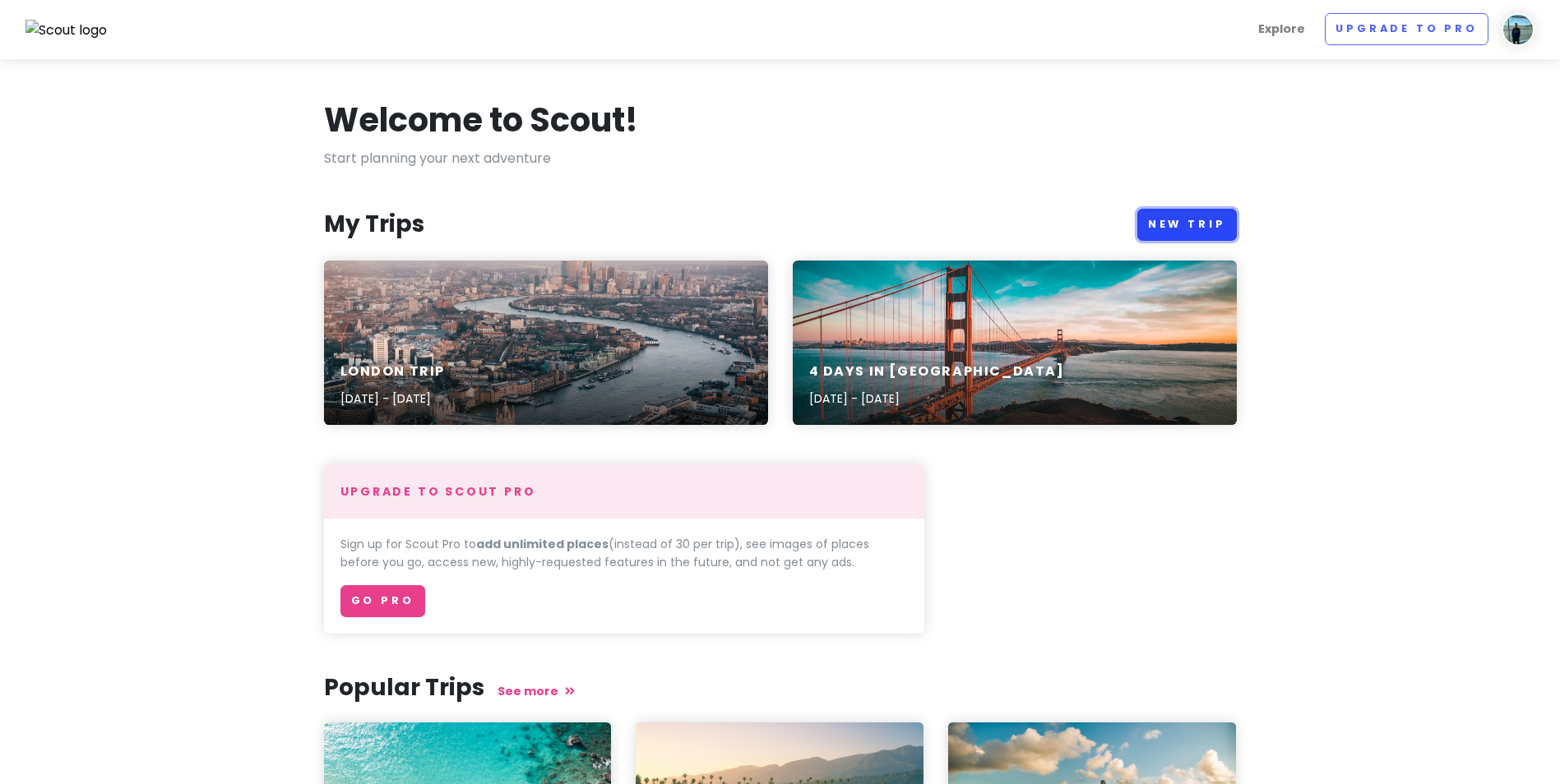
click at [1170, 222] on link "New Trip" at bounding box center [1187, 224] width 99 height 32
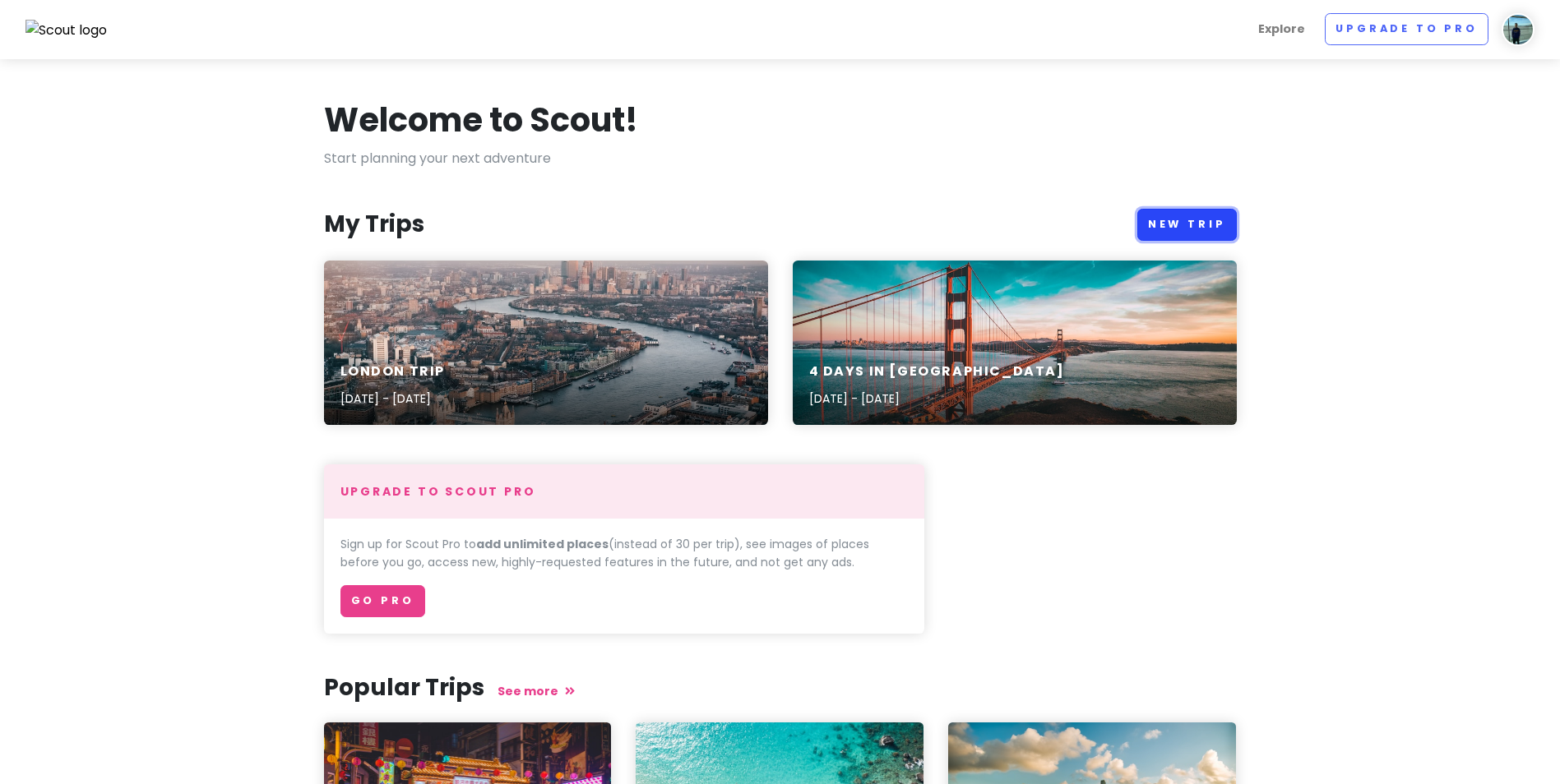
click at [1185, 221] on link "New Trip" at bounding box center [1187, 224] width 99 height 32
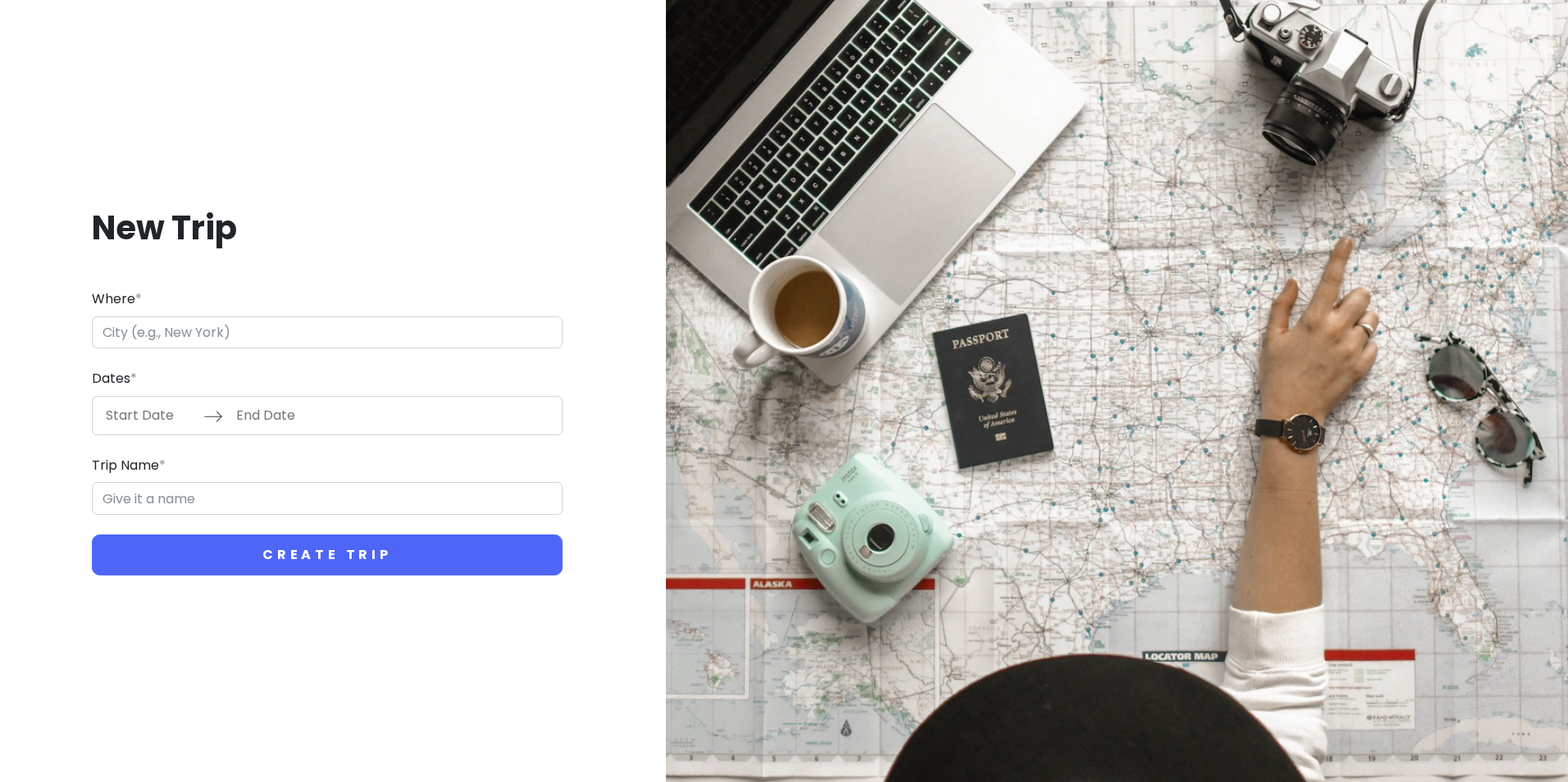
click at [311, 335] on input "Where *" at bounding box center [328, 333] width 471 height 32
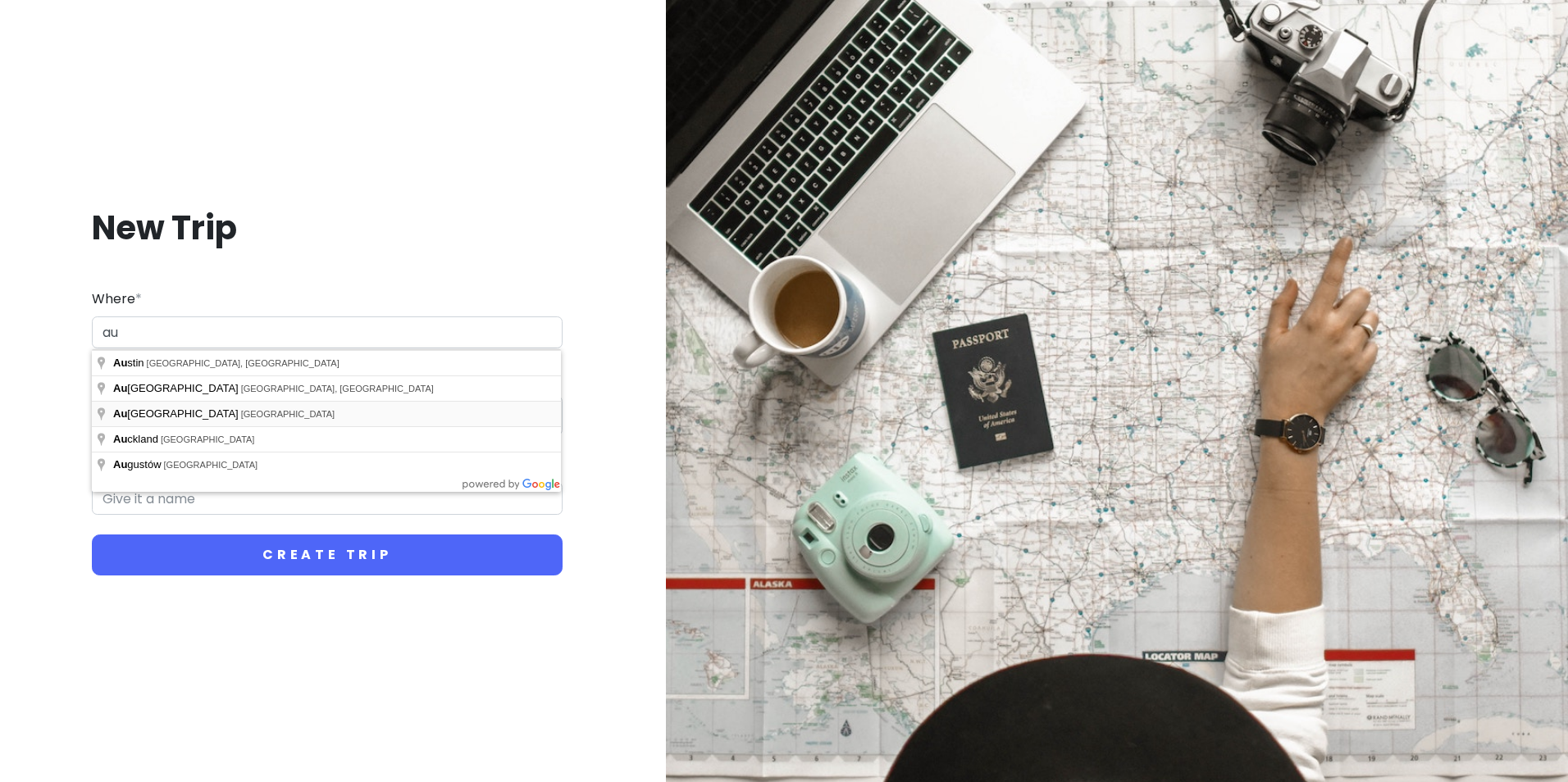
type input "a"
type input "[GEOGRAPHIC_DATA] [GEOGRAPHIC_DATA], [GEOGRAPHIC_DATA]"
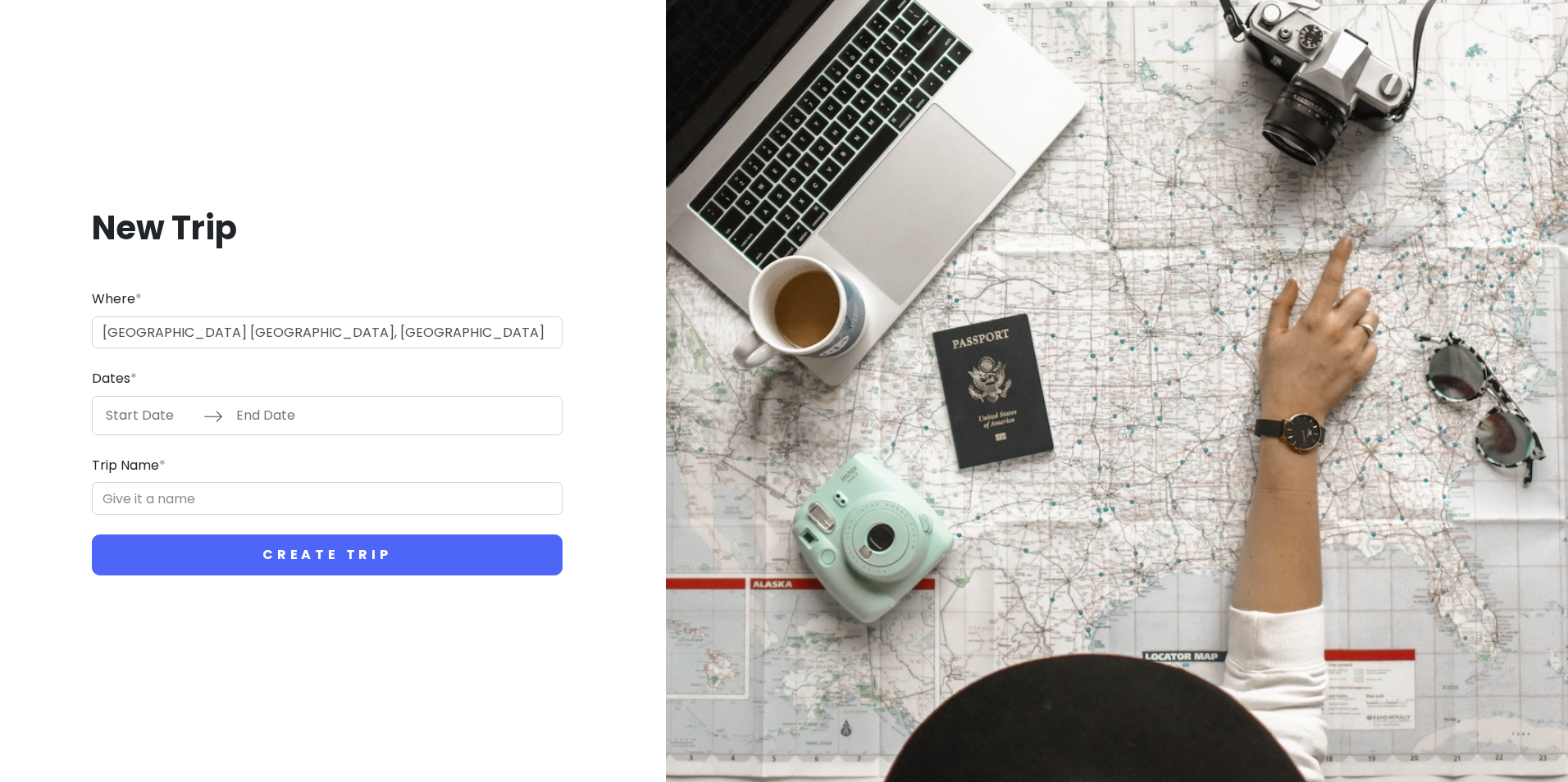
type input "Sydney Trip"
click at [161, 419] on input "Start Date" at bounding box center [149, 415] width 107 height 38
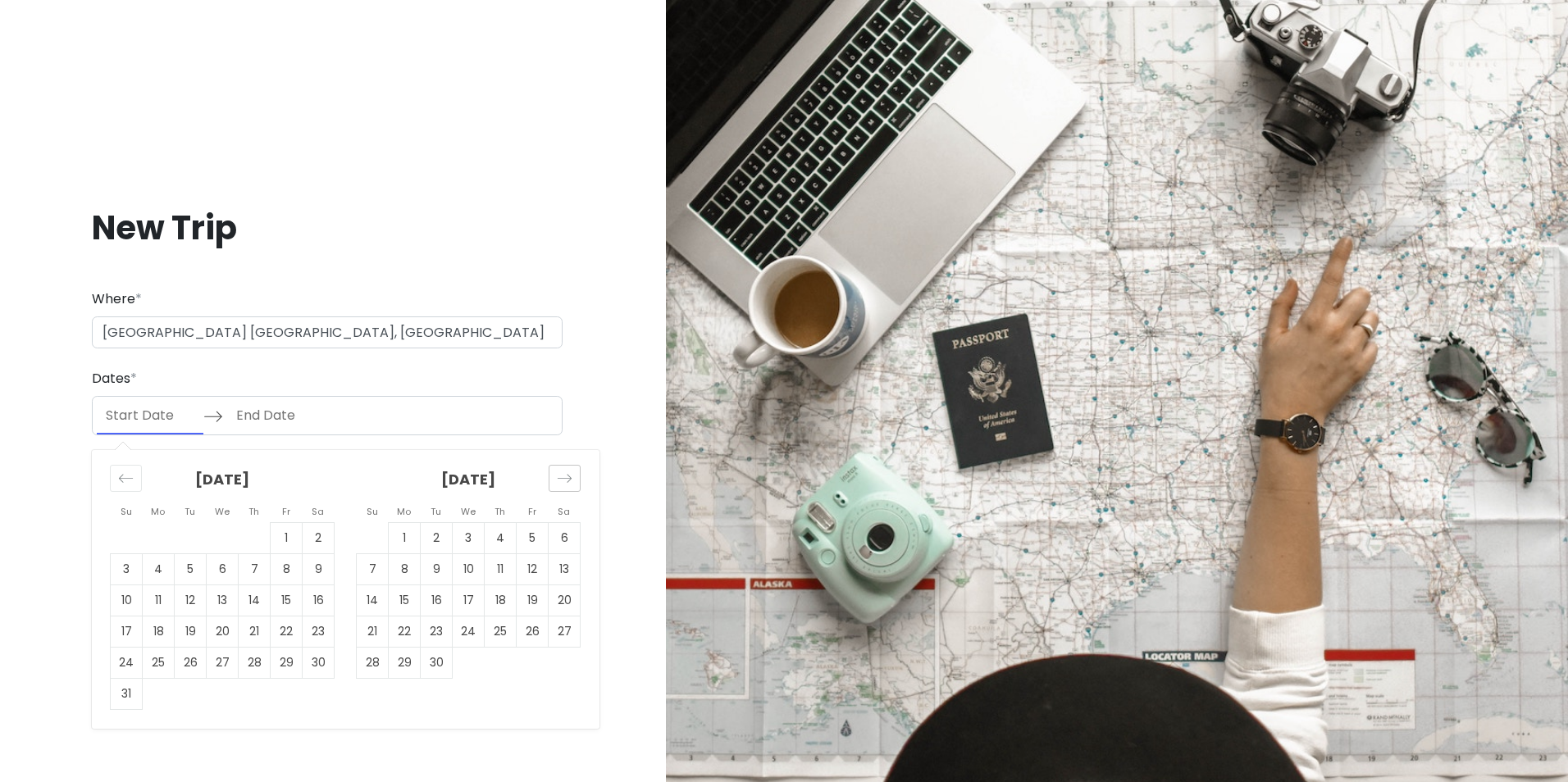
click at [560, 491] on div "Move forward to switch to the next month." at bounding box center [564, 478] width 32 height 27
click at [117, 478] on div "Move backward to switch to the previous month." at bounding box center [125, 478] width 32 height 27
click at [501, 638] on td "25" at bounding box center [500, 631] width 32 height 32
click at [539, 614] on td "19" at bounding box center [532, 600] width 32 height 32
type input "[DATE]"
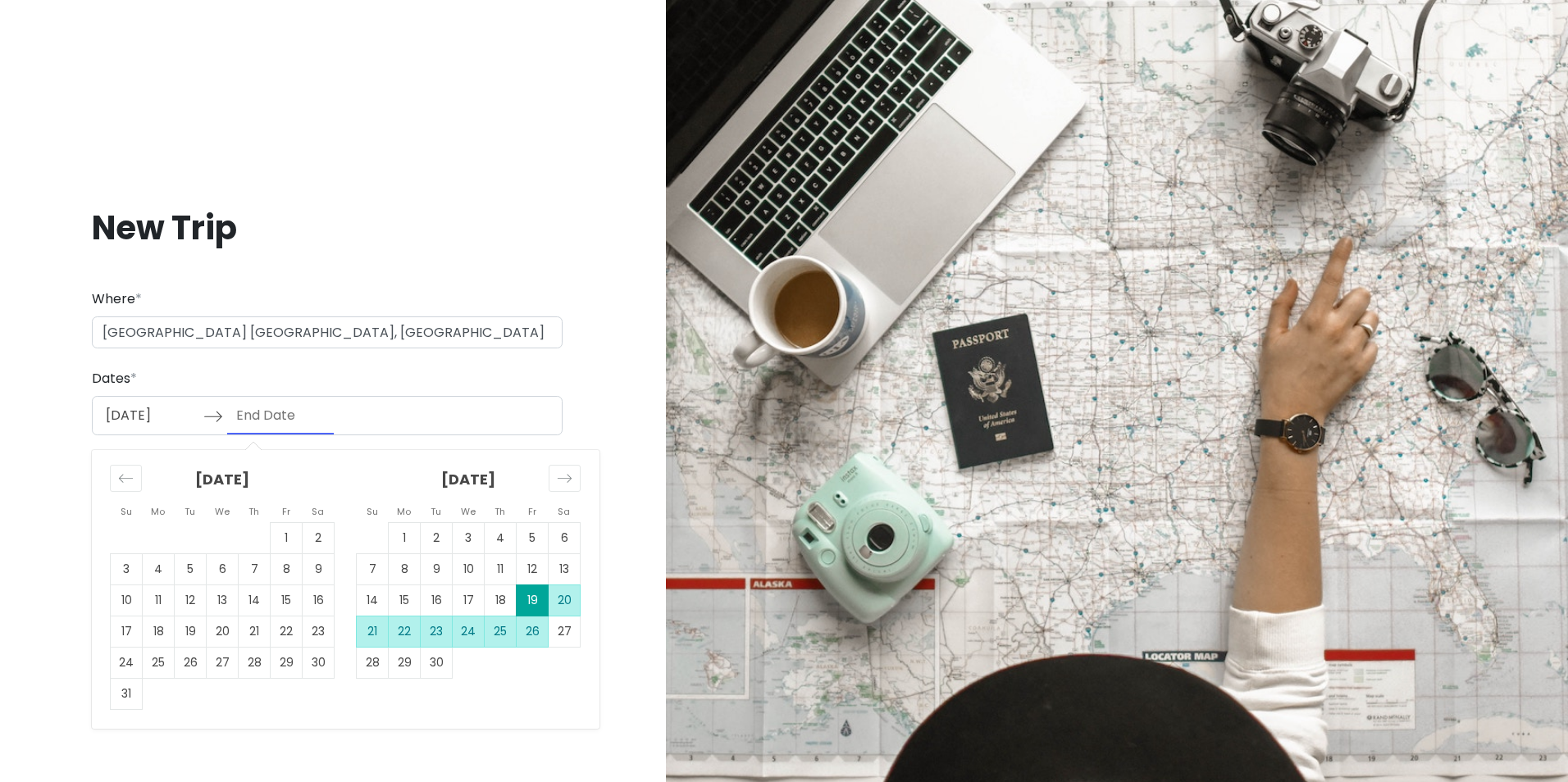
click at [533, 638] on td "26" at bounding box center [532, 631] width 32 height 32
type input "[DATE]"
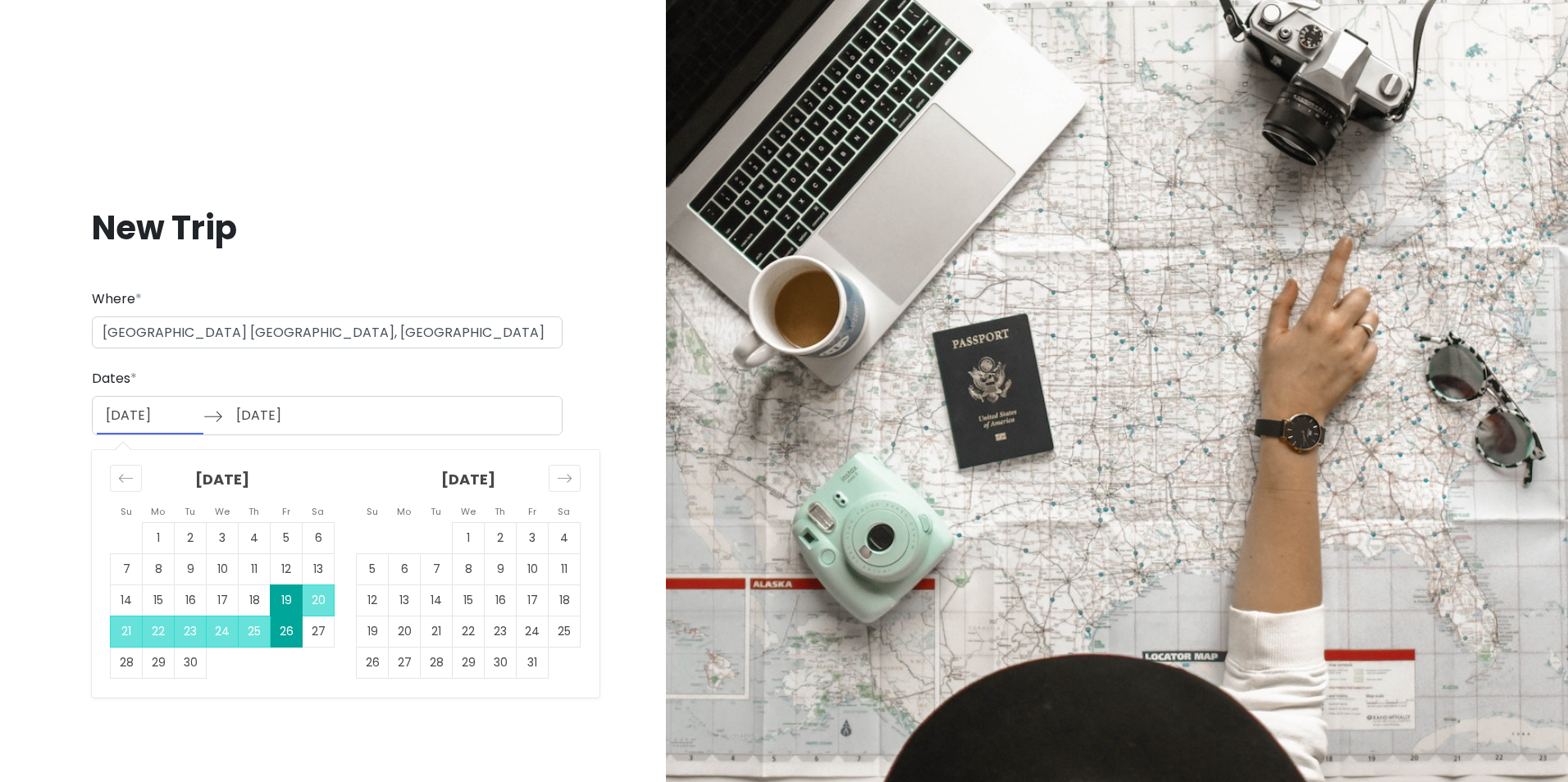
click at [166, 423] on input "[DATE]" at bounding box center [149, 415] width 107 height 38
click at [283, 628] on td "26" at bounding box center [286, 631] width 32 height 32
type input "[DATE]"
click at [555, 575] on td "11" at bounding box center [564, 569] width 32 height 32
type input "[DATE]"
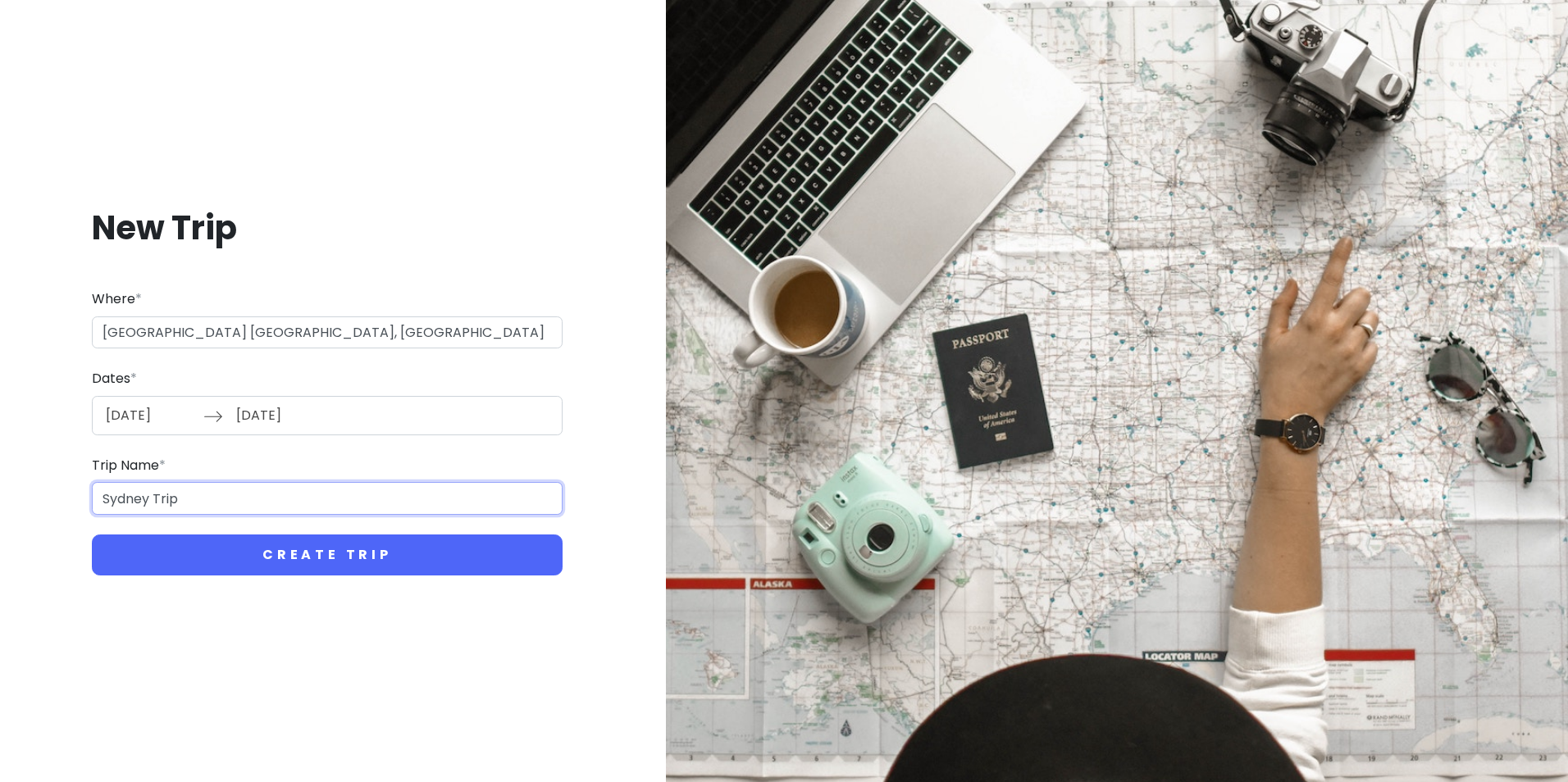
click at [211, 495] on input "Sydney Trip" at bounding box center [328, 498] width 471 height 32
click at [160, 499] on input "Sydney Trip" at bounding box center [328, 498] width 471 height 32
click at [145, 496] on input "Sydney Trip" at bounding box center [328, 498] width 471 height 32
drag, startPoint x: 148, startPoint y: 497, endPoint x: 79, endPoint y: 474, distance: 72.7
click at [63, 485] on div "New Trip Where * [GEOGRAPHIC_DATA], [GEOGRAPHIC_DATA] Dates * [DATE] Navigate f…" at bounding box center [327, 391] width 628 height 448
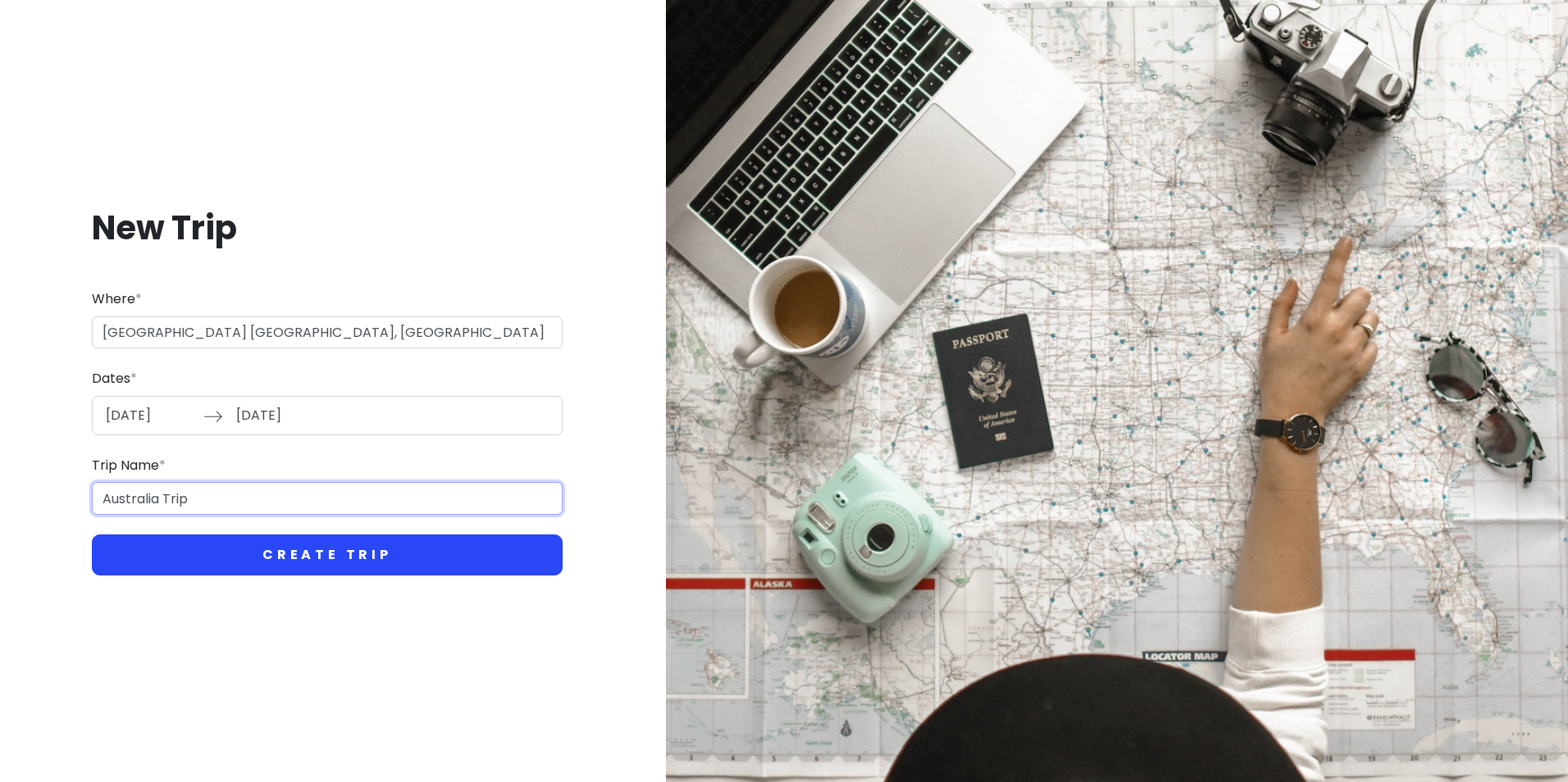
type input "Australia Trip"
click at [289, 554] on button "Create Trip" at bounding box center [328, 555] width 471 height 41
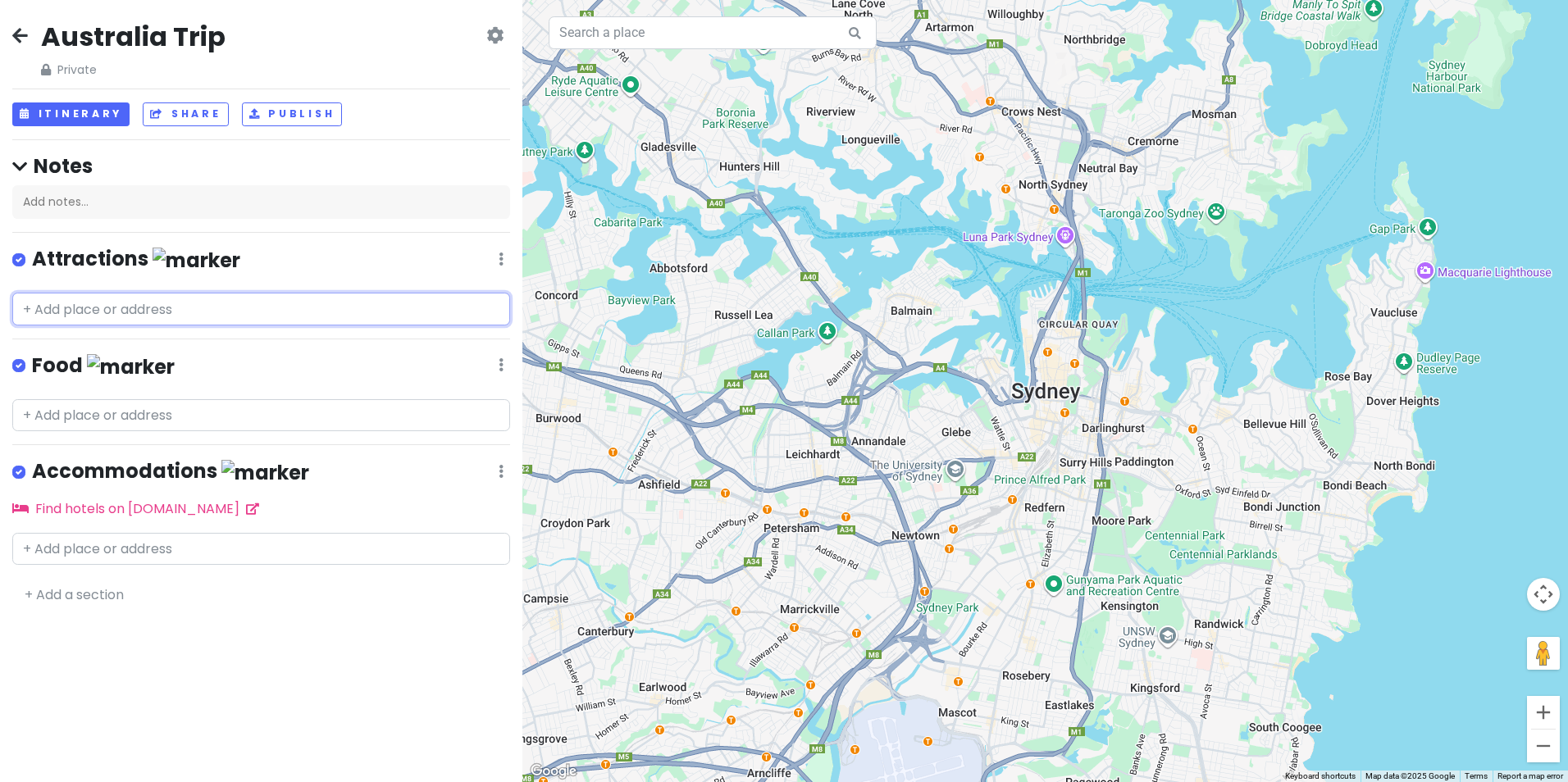
click at [215, 322] on input "text" at bounding box center [261, 309] width 498 height 32
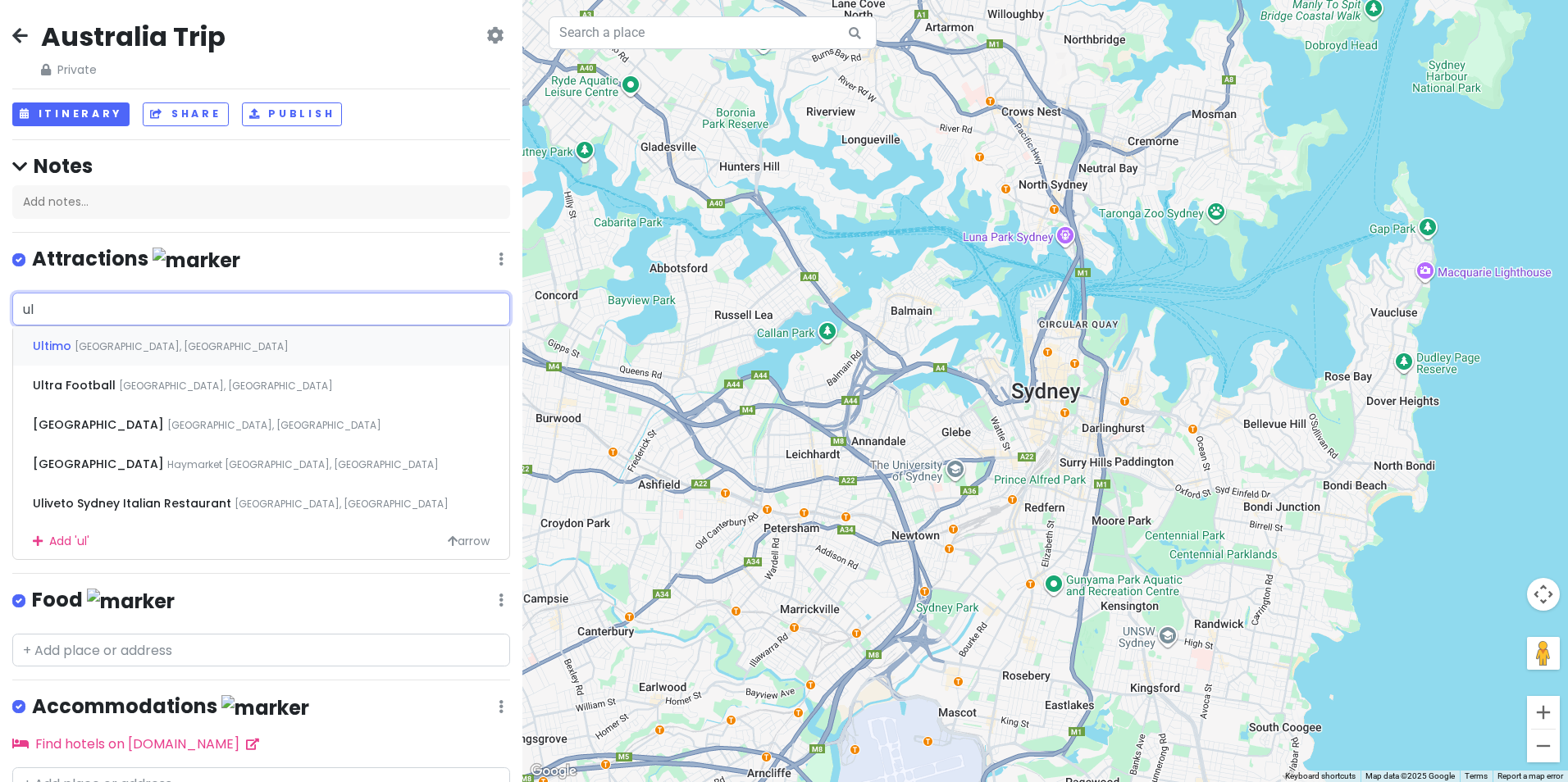
type input "ulu"
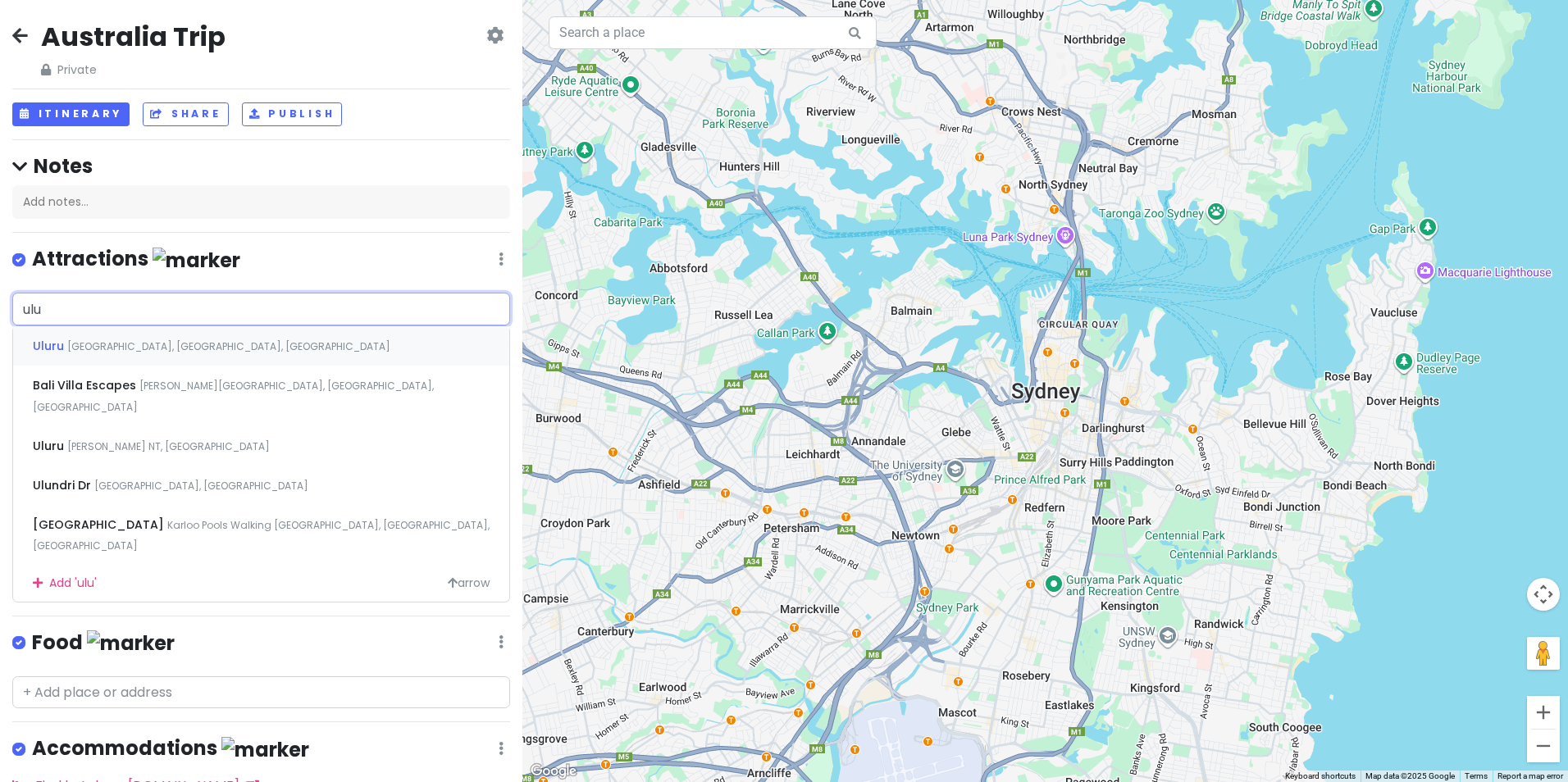
click at [250, 339] on span "[GEOGRAPHIC_DATA], [GEOGRAPHIC_DATA], [GEOGRAPHIC_DATA]" at bounding box center [229, 346] width 323 height 14
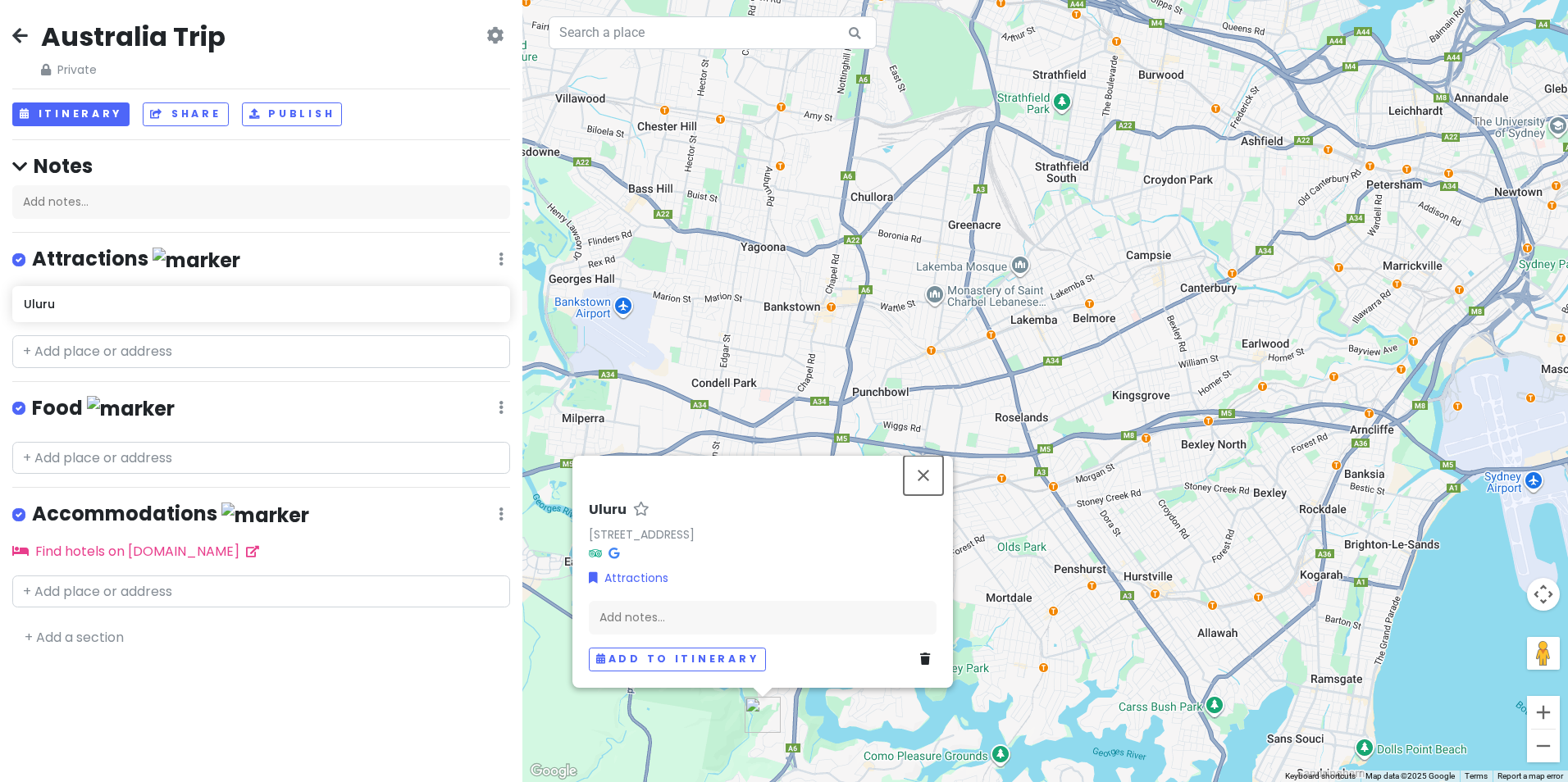
click at [926, 472] on button "Close" at bounding box center [924, 476] width 39 height 39
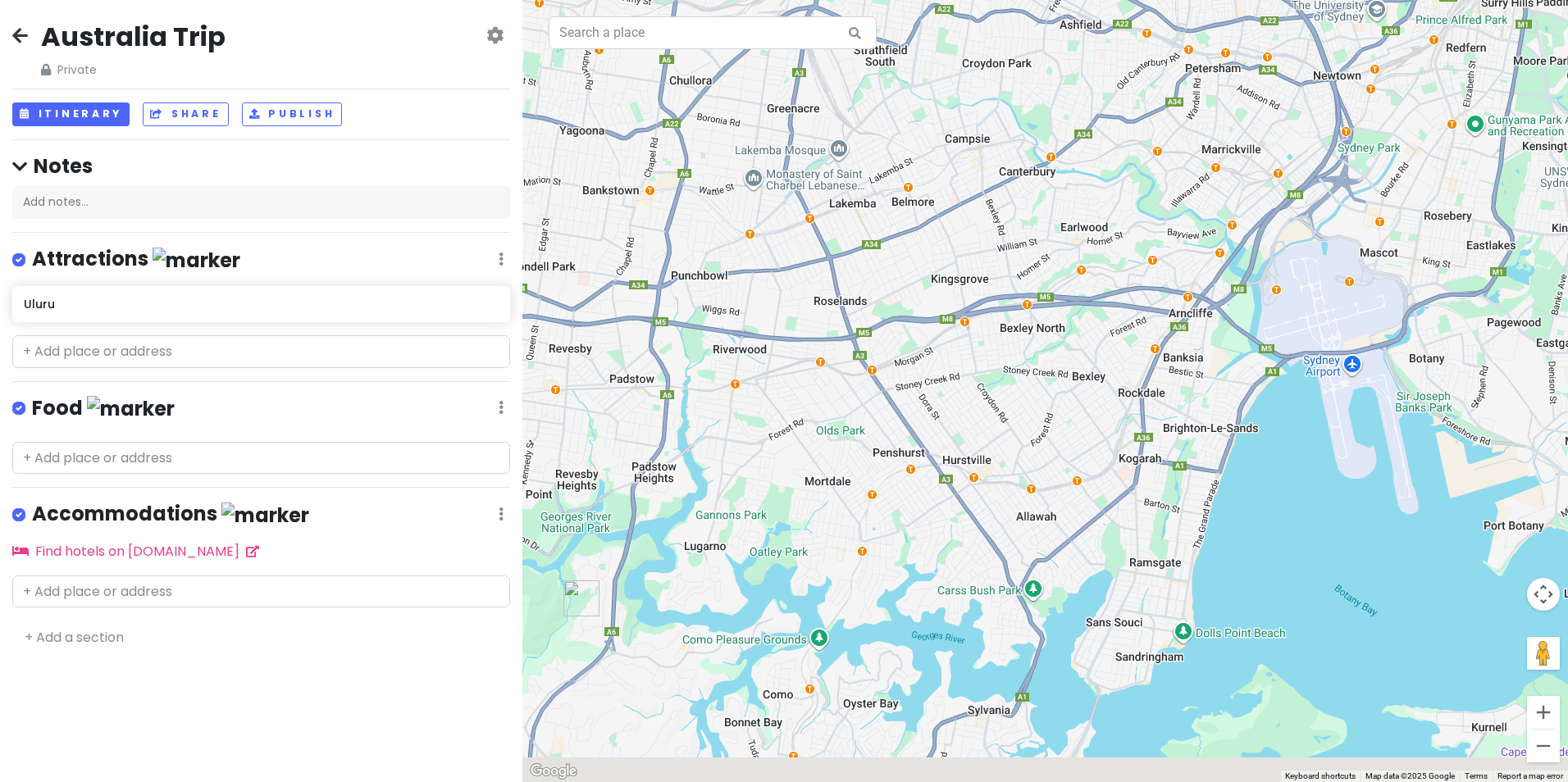
drag, startPoint x: 1208, startPoint y: 495, endPoint x: 1024, endPoint y: 377, distance: 218.6
click at [1024, 377] on div at bounding box center [1045, 391] width 1046 height 782
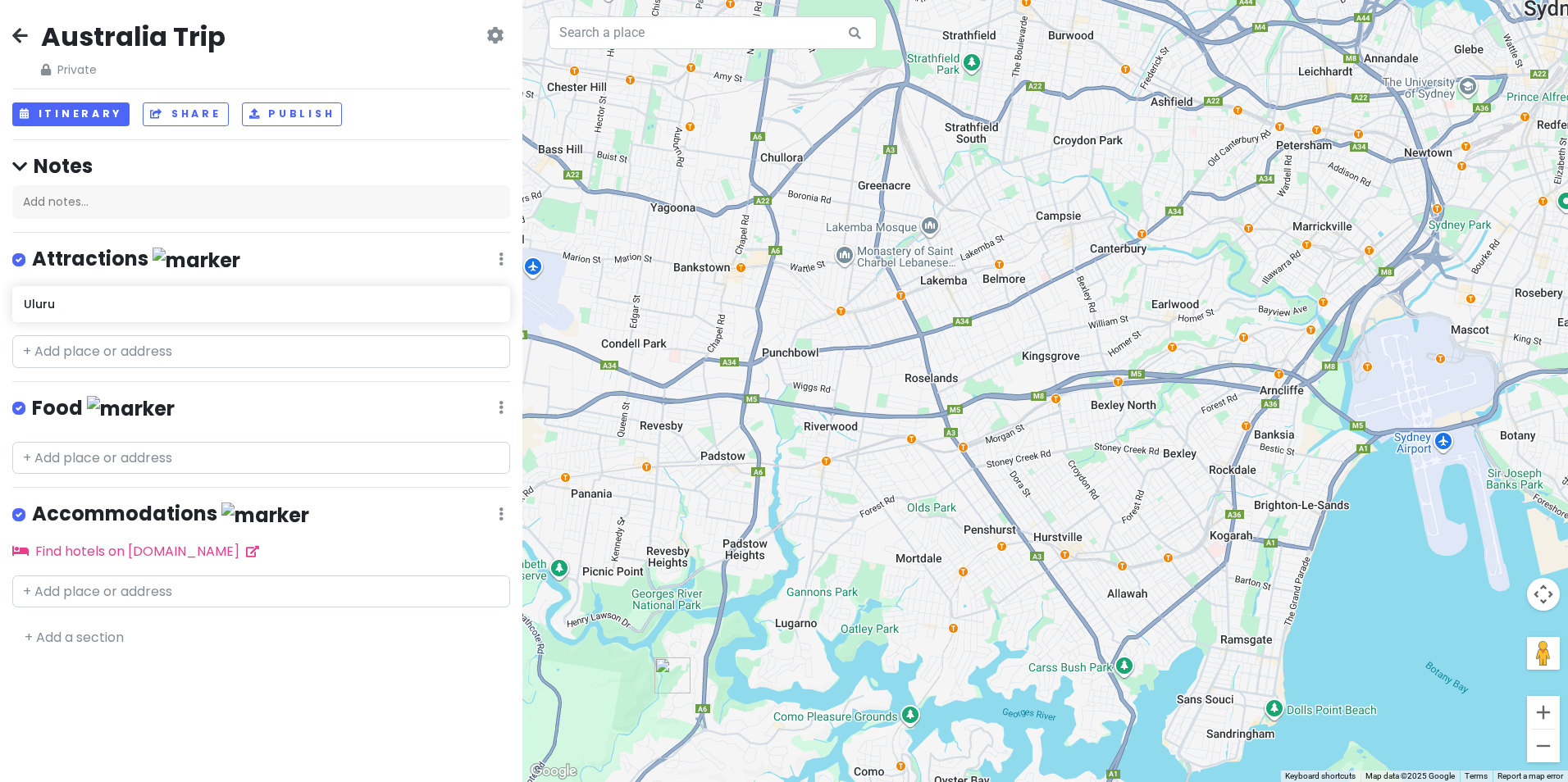
drag, startPoint x: 760, startPoint y: 454, endPoint x: 901, endPoint y: 515, distance: 153.6
click at [901, 515] on div at bounding box center [1045, 391] width 1046 height 782
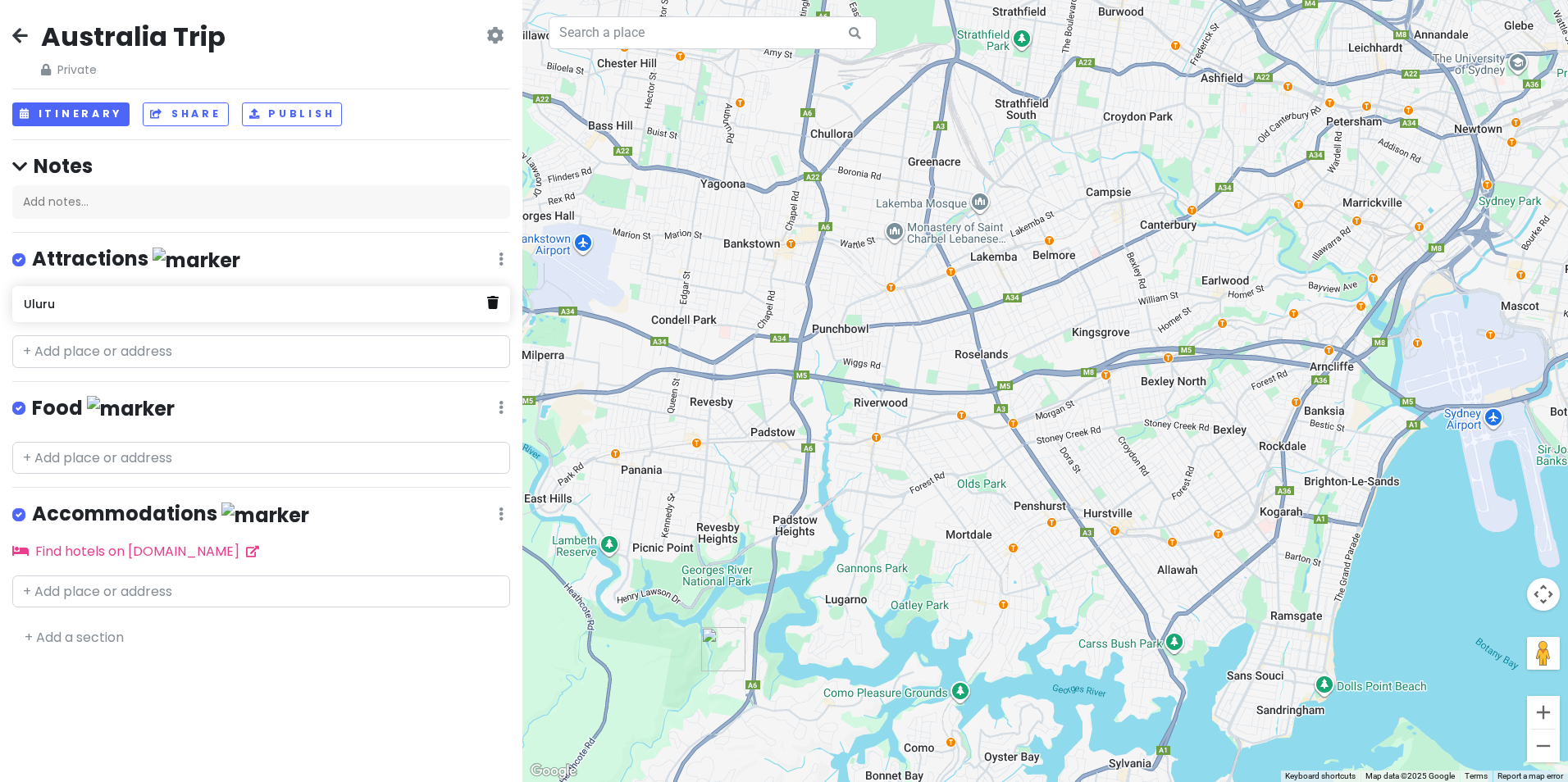
click at [492, 310] on link at bounding box center [492, 303] width 11 height 21
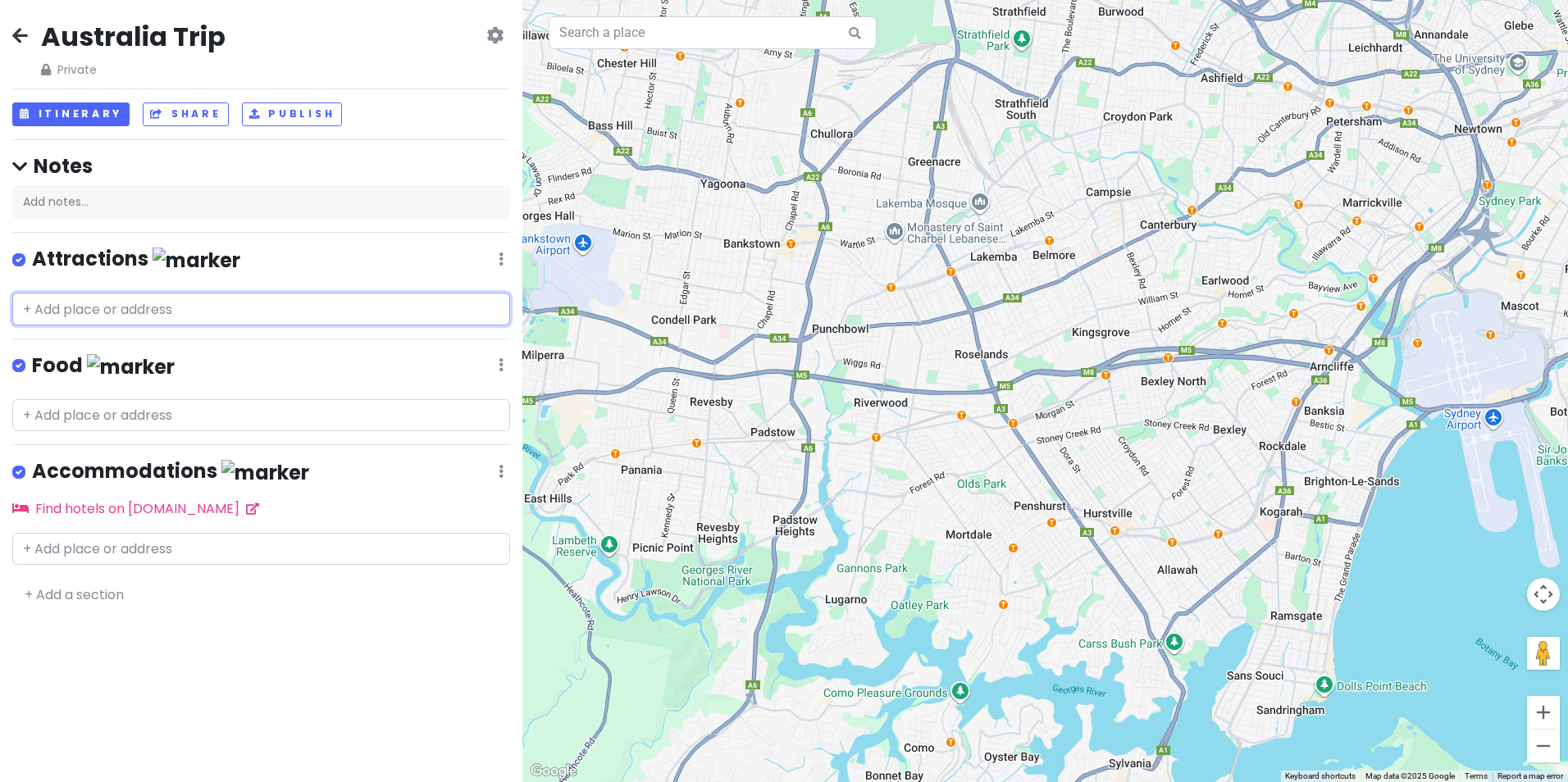
click at [401, 317] on input "text" at bounding box center [261, 309] width 498 height 32
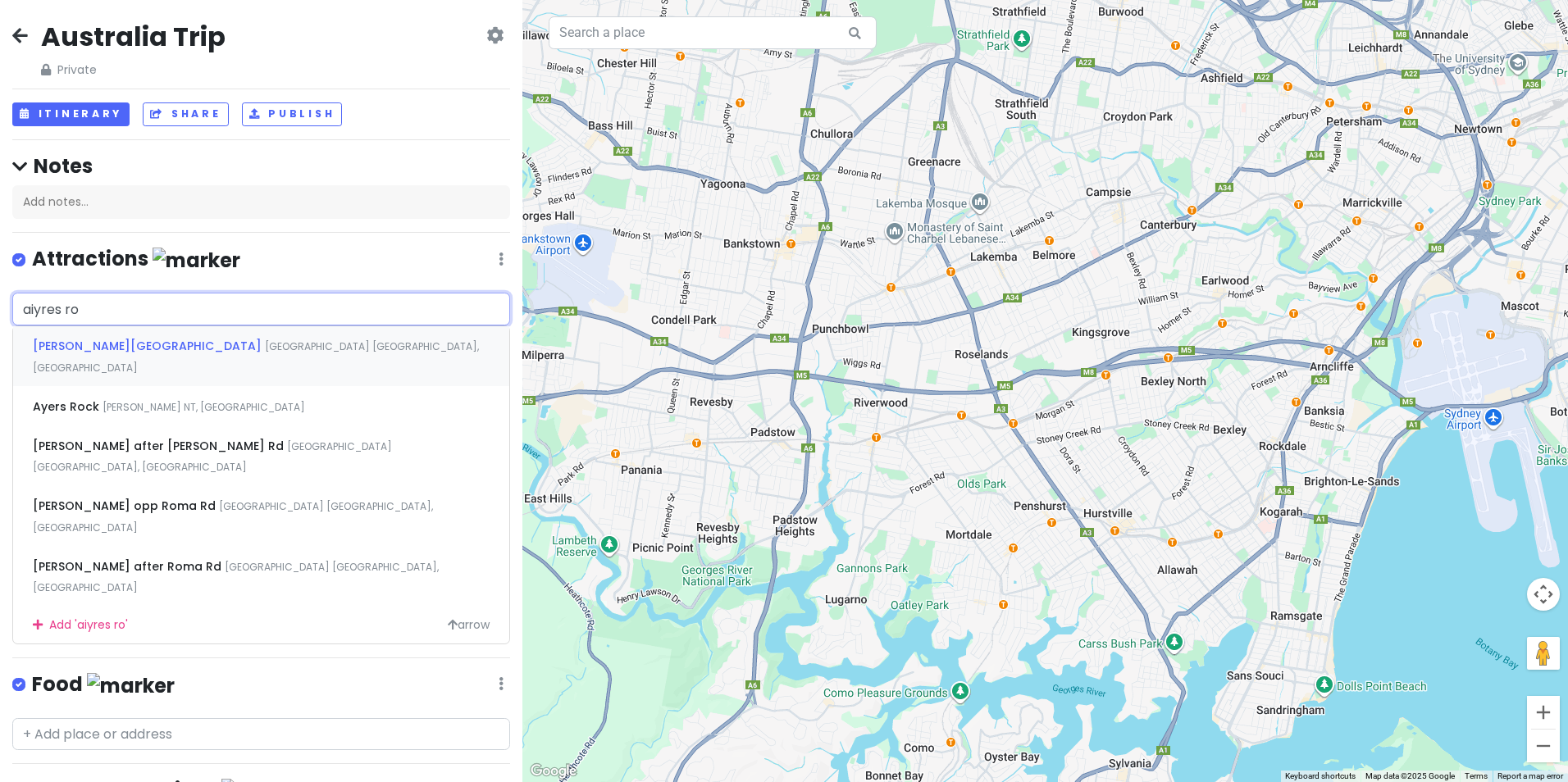
type input "aiyres roc"
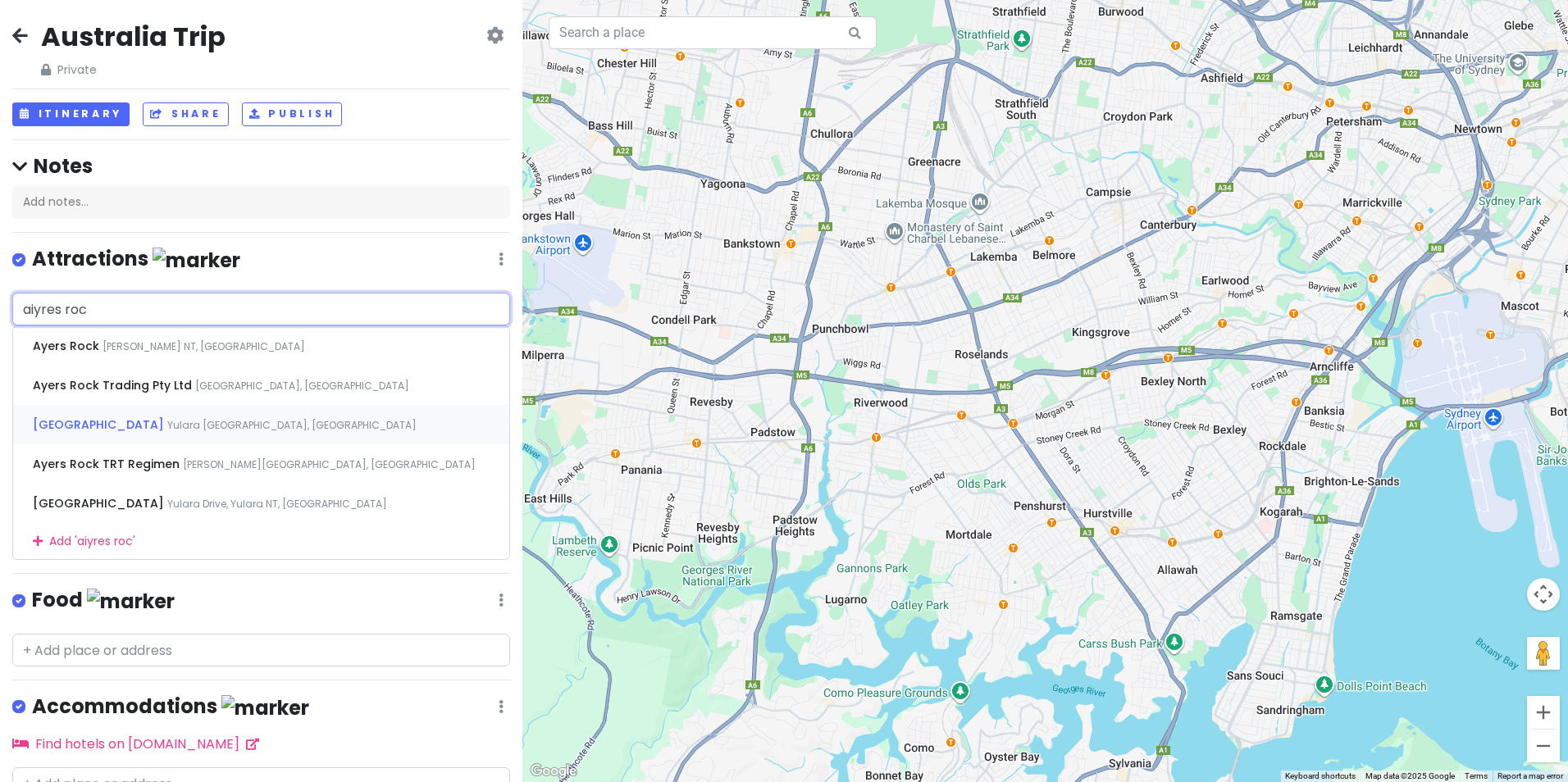
click at [178, 353] on span "Yulara [GEOGRAPHIC_DATA], [GEOGRAPHIC_DATA]" at bounding box center [203, 346] width 202 height 14
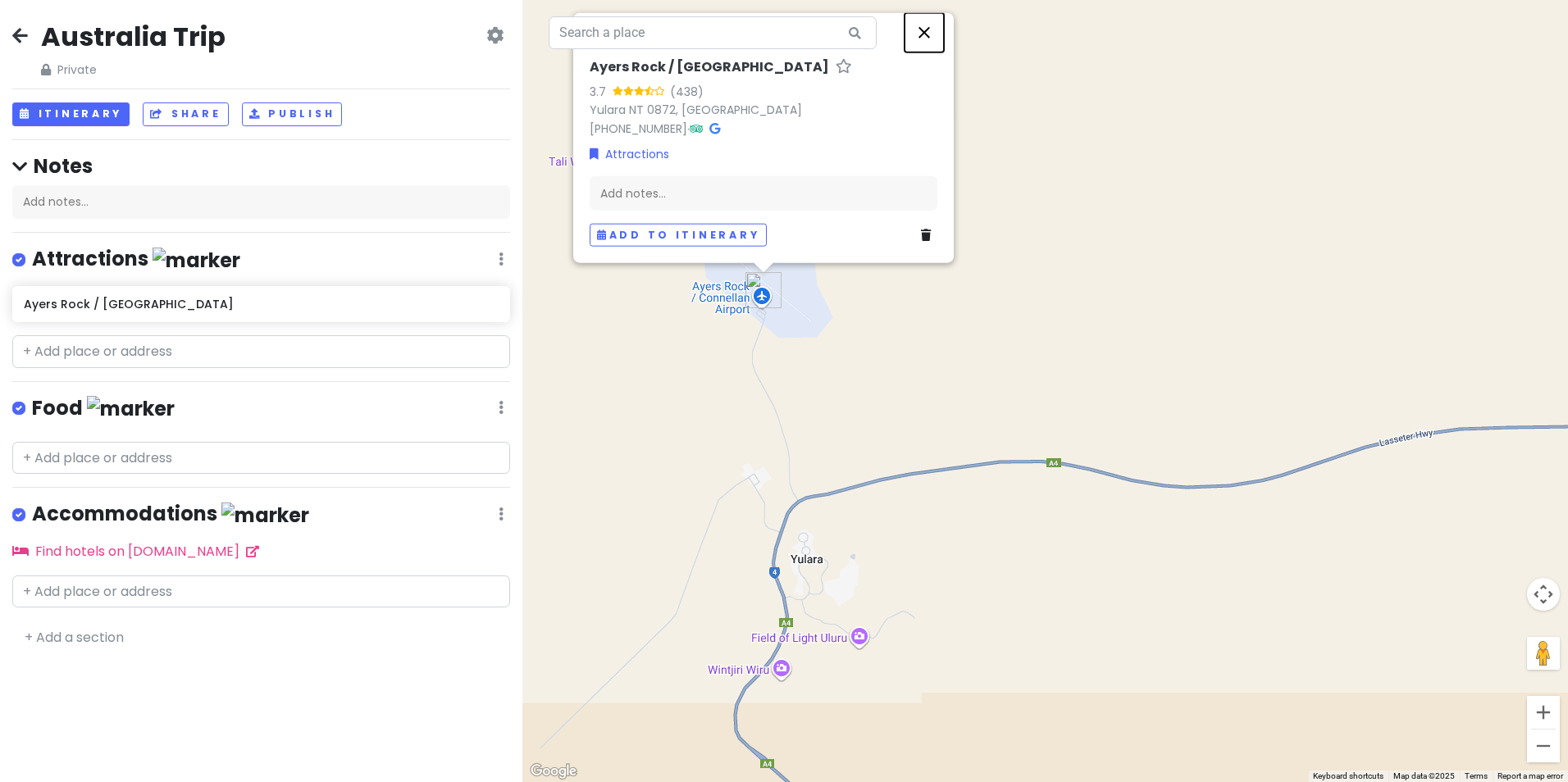
click at [923, 19] on button "Close" at bounding box center [924, 32] width 39 height 39
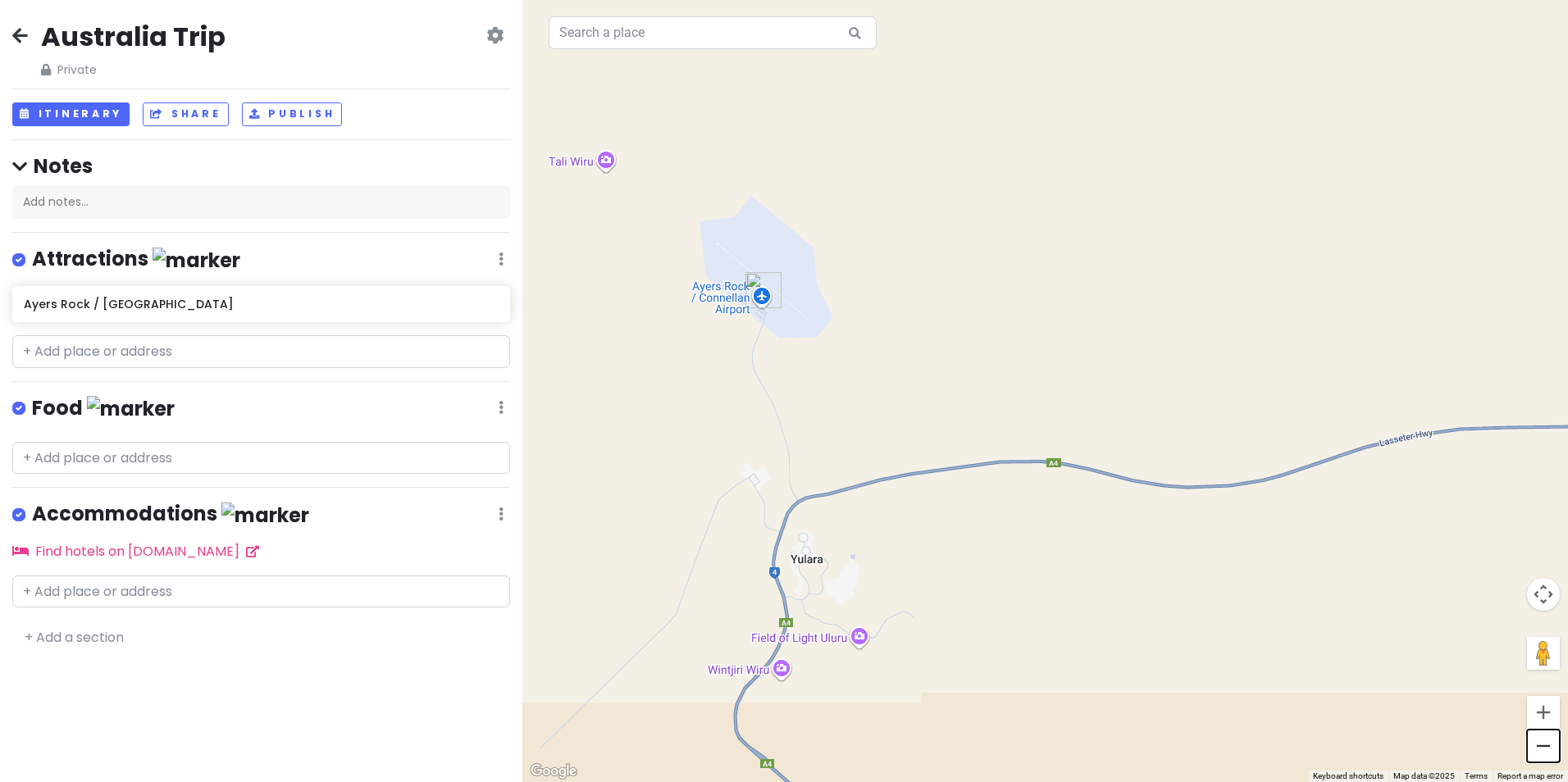
drag, startPoint x: 1543, startPoint y: 621, endPoint x: 1542, endPoint y: 752, distance: 131.0
click at [1542, 752] on button "Zoom out" at bounding box center [1543, 746] width 32 height 32
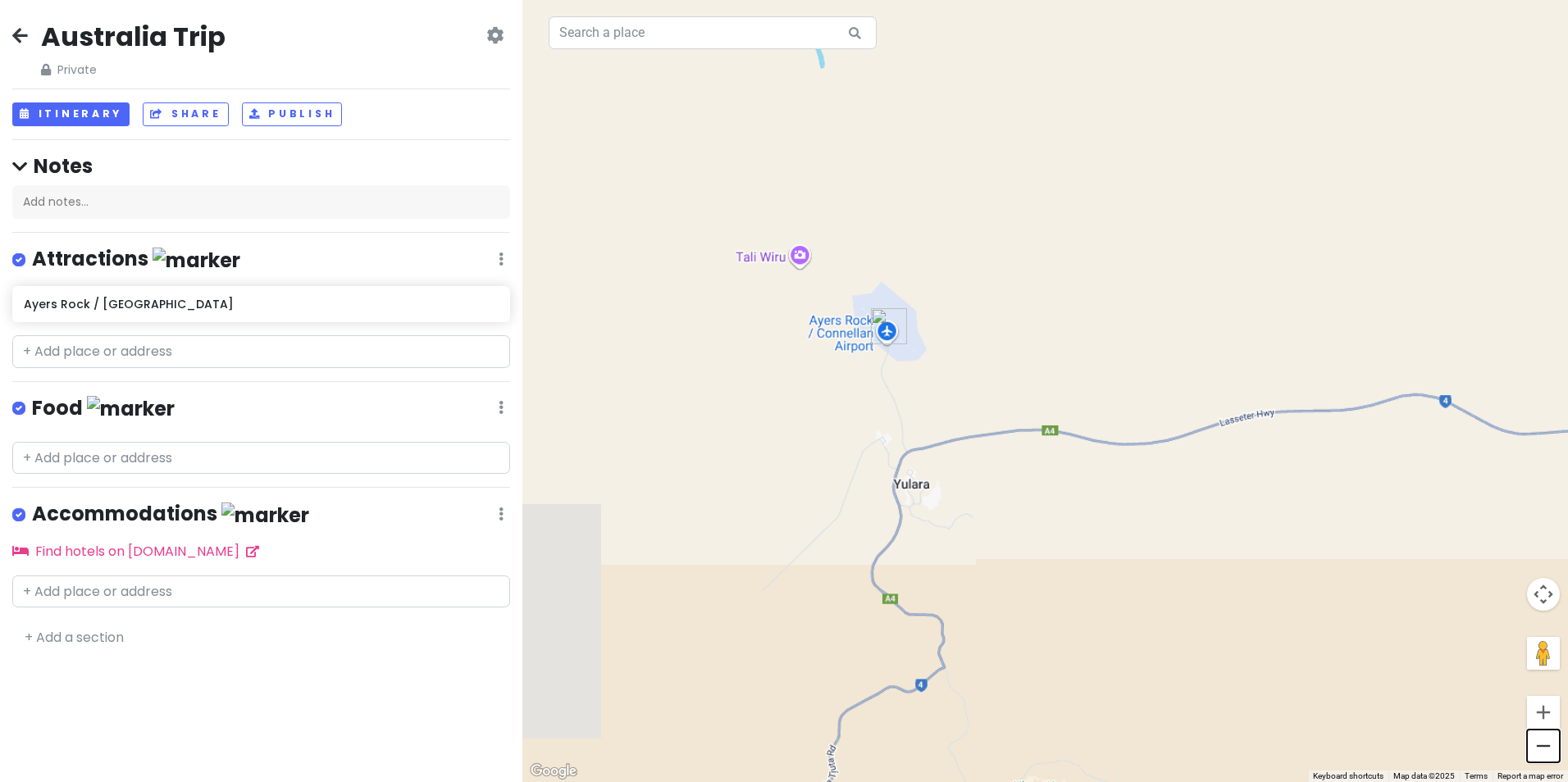
click at [1542, 752] on button "Zoom out" at bounding box center [1543, 746] width 32 height 32
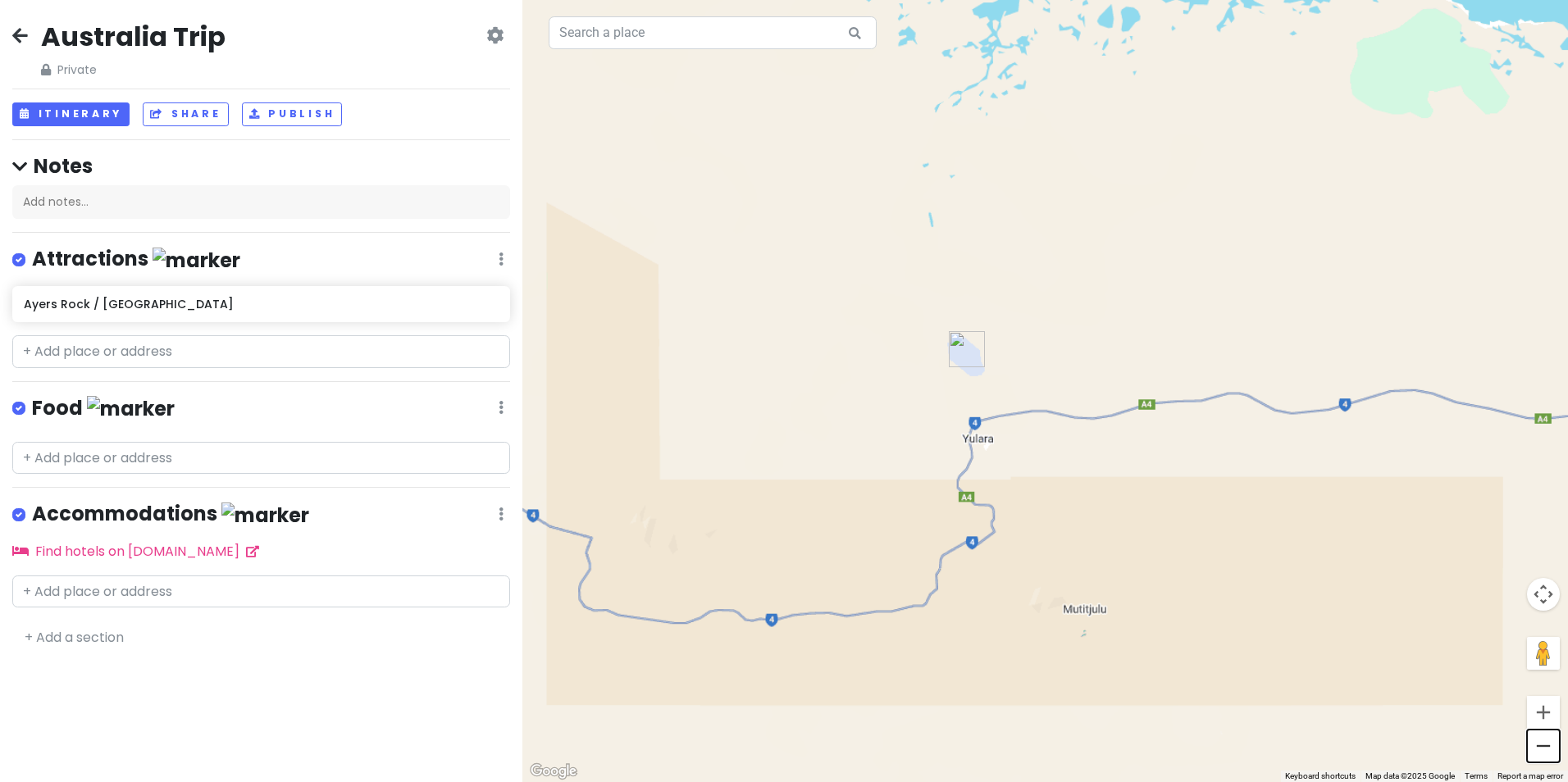
click at [1542, 752] on button "Zoom out" at bounding box center [1543, 746] width 32 height 32
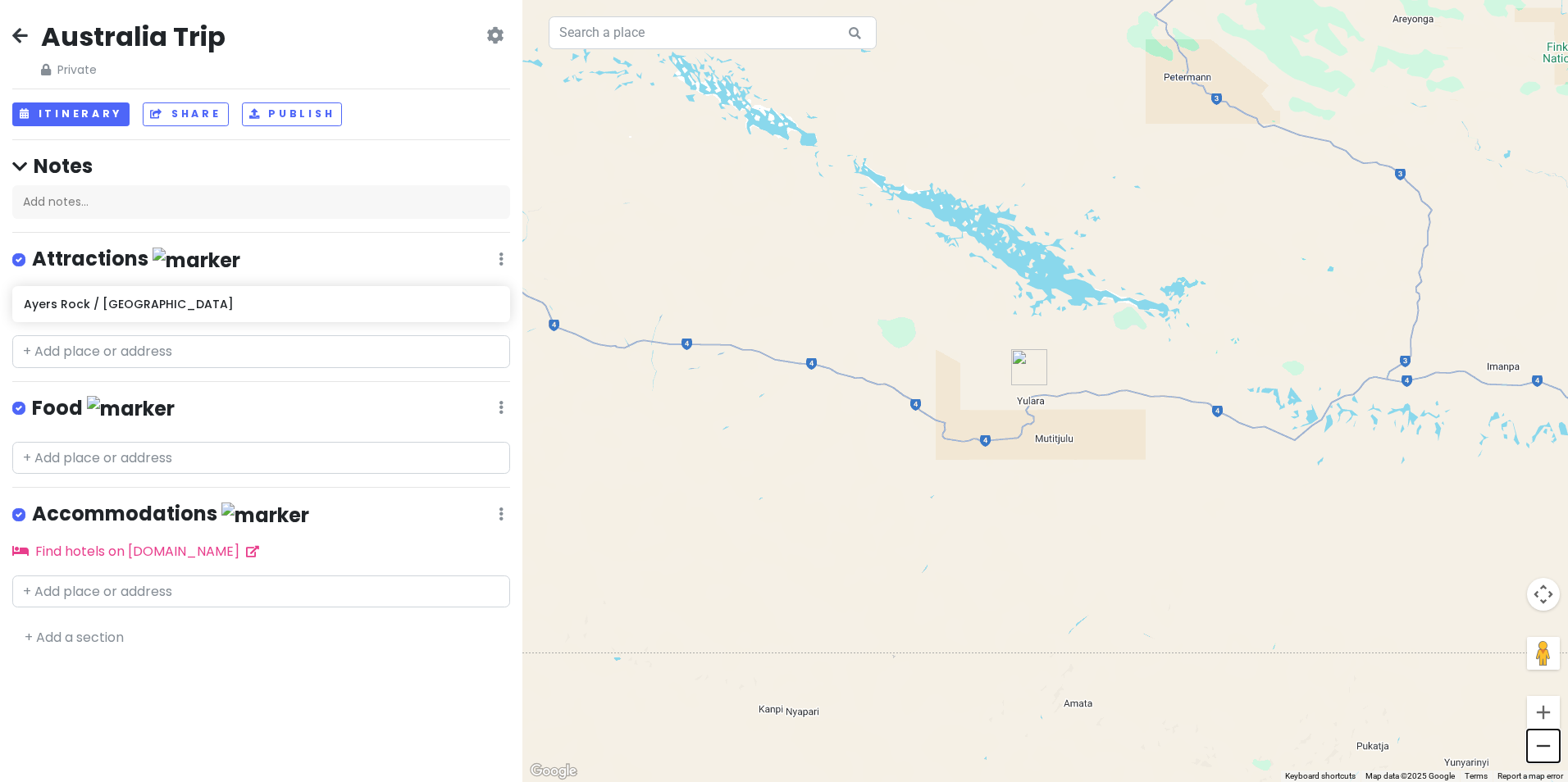
click at [1542, 752] on button "Zoom out" at bounding box center [1543, 746] width 32 height 32
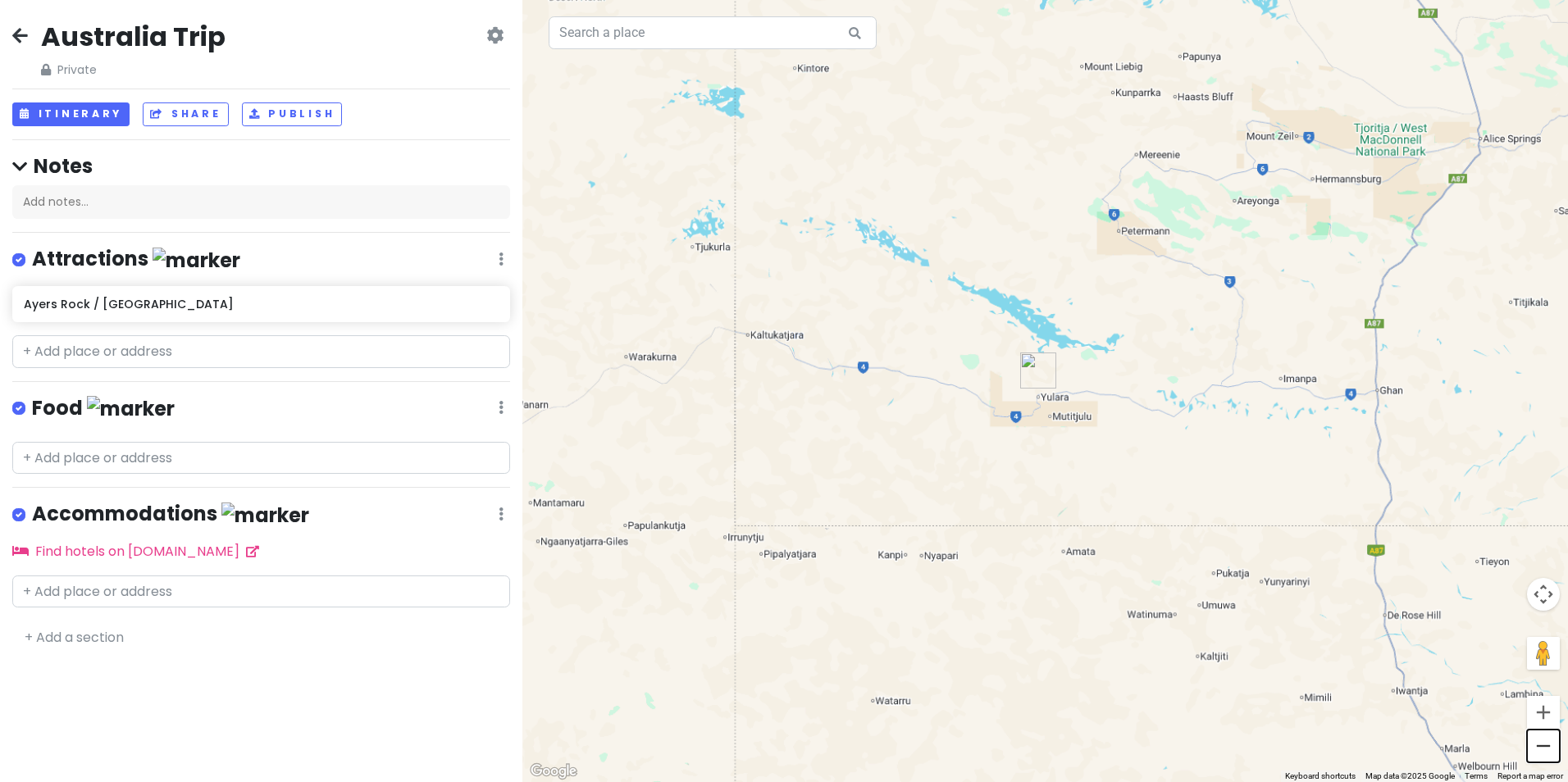
click at [1542, 752] on button "Zoom out" at bounding box center [1543, 746] width 32 height 32
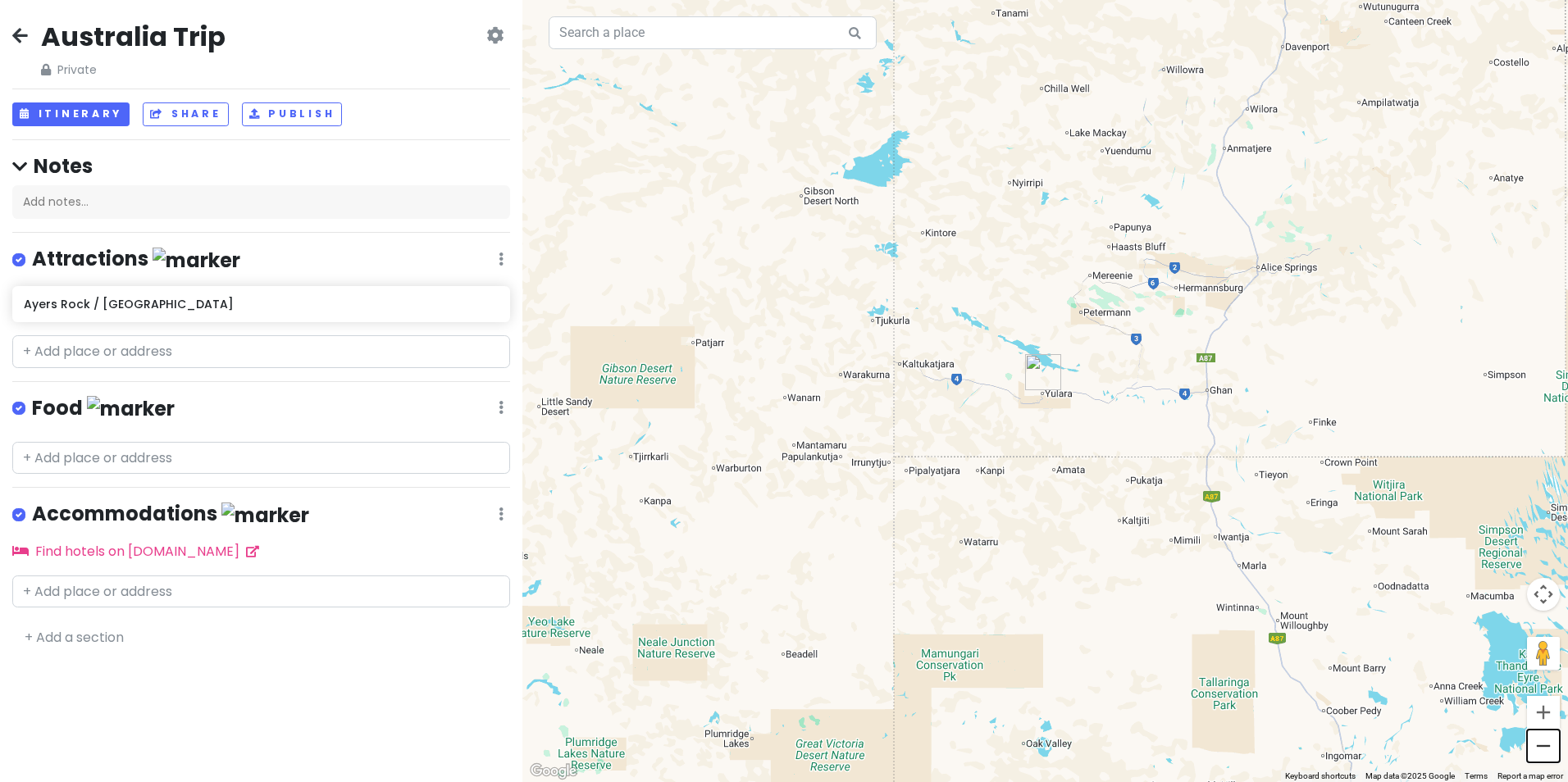
click at [1542, 752] on button "Zoom out" at bounding box center [1543, 746] width 32 height 32
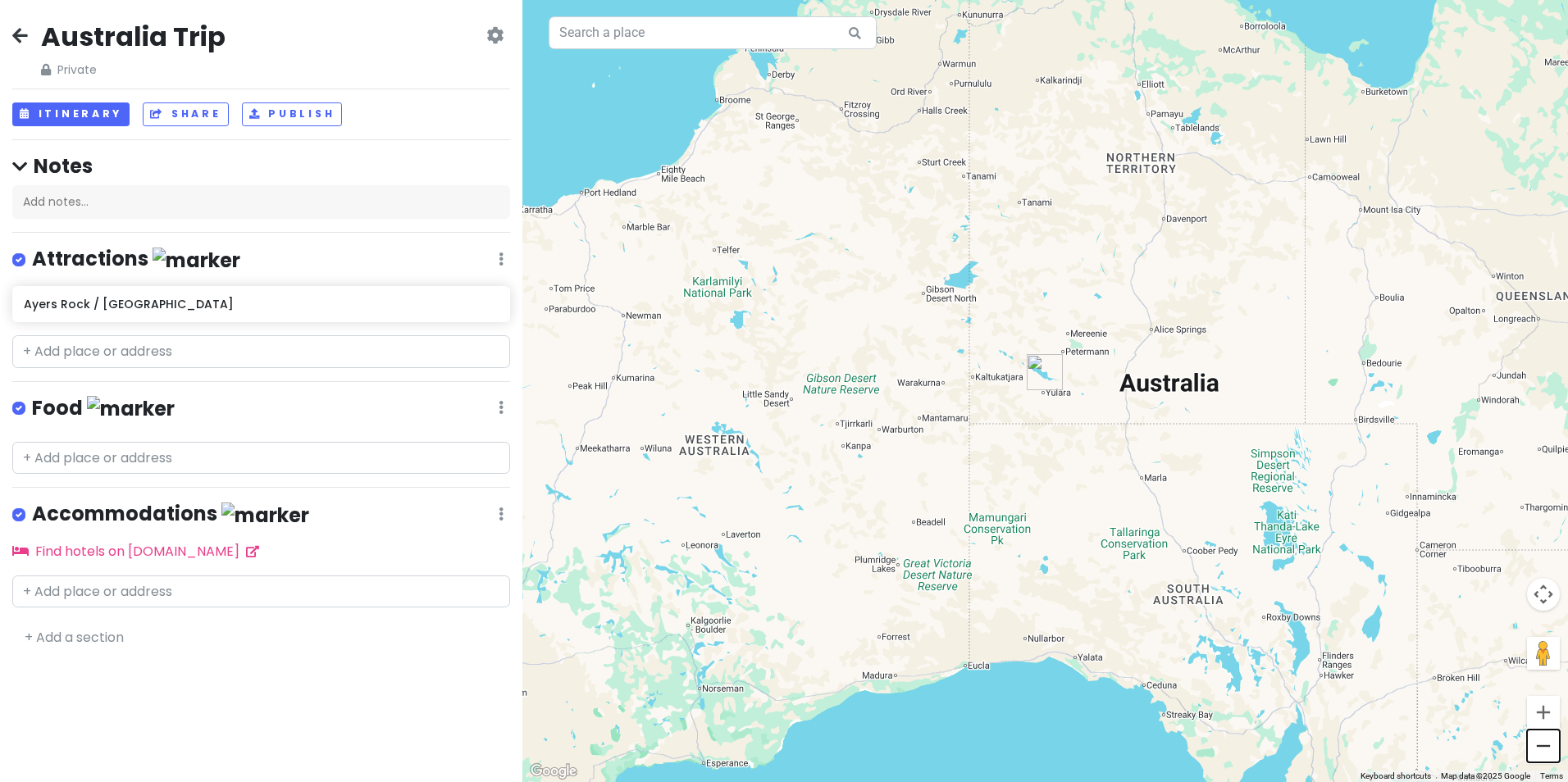
click at [1542, 752] on button "Zoom out" at bounding box center [1543, 746] width 32 height 32
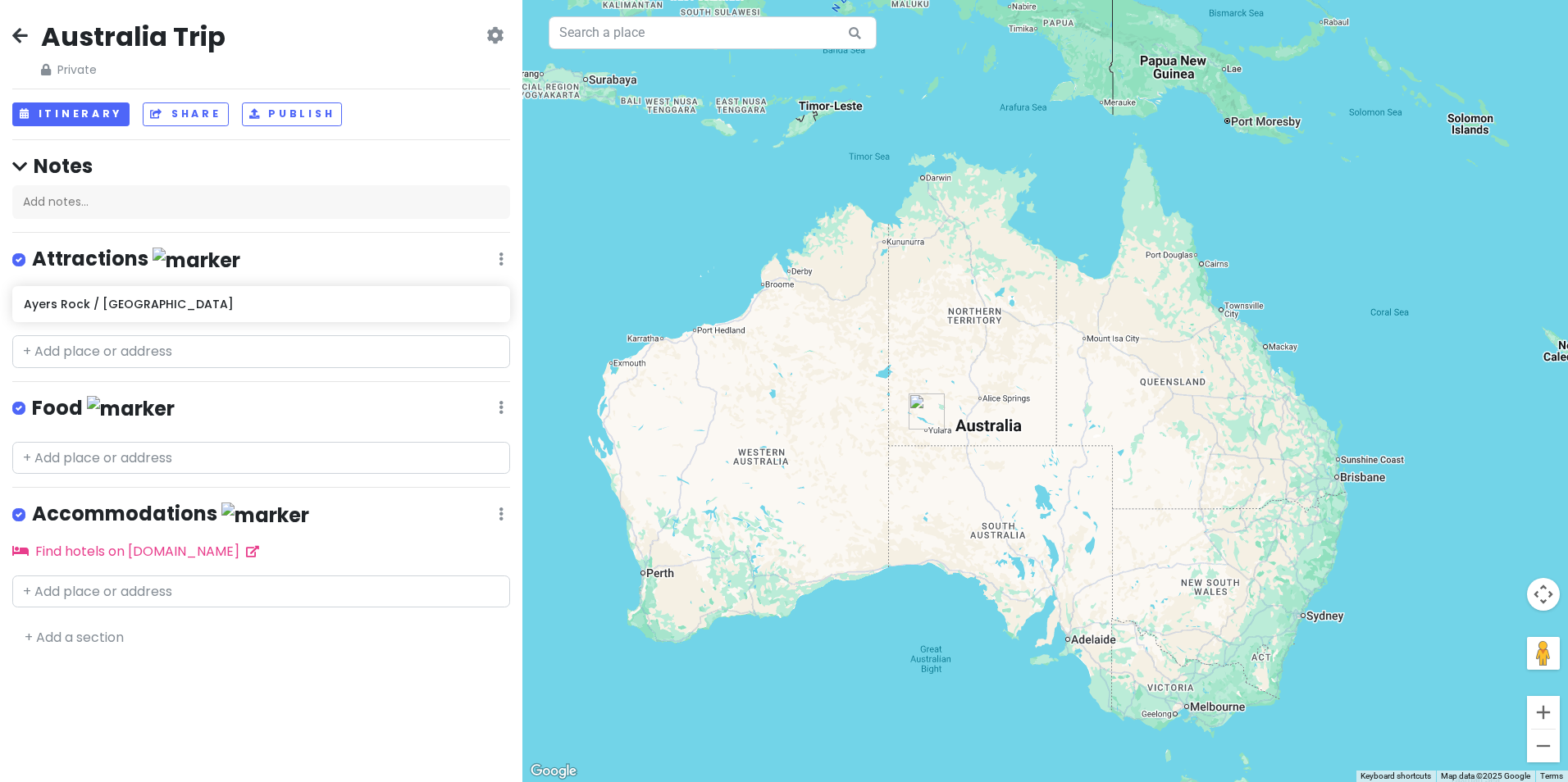
drag, startPoint x: 1382, startPoint y: 545, endPoint x: 1271, endPoint y: 584, distance: 117.7
click at [1271, 584] on div at bounding box center [1045, 391] width 1046 height 782
click at [1553, 713] on button "Zoom in" at bounding box center [1543, 712] width 32 height 32
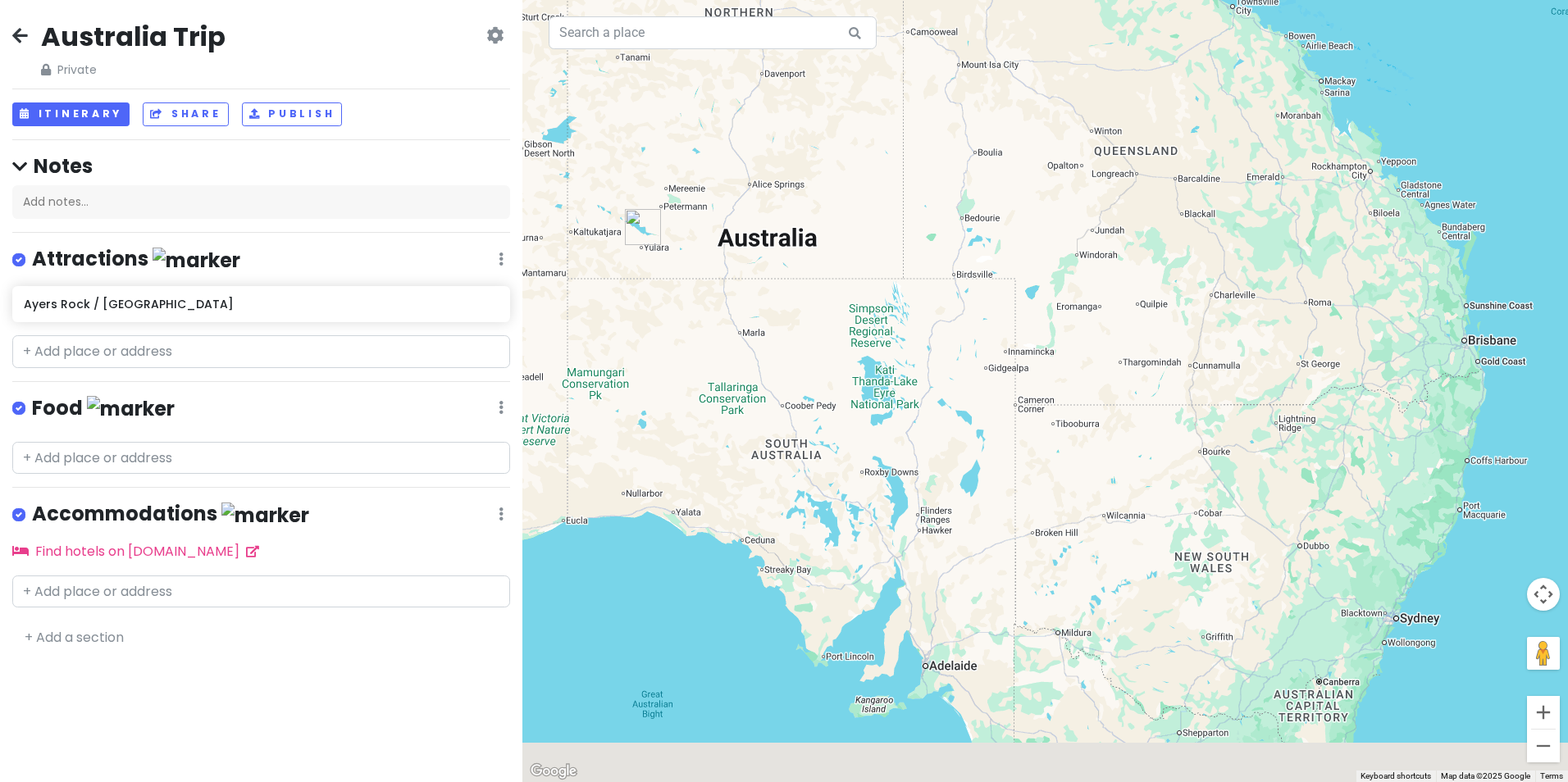
drag, startPoint x: 1338, startPoint y: 636, endPoint x: 1170, endPoint y: 411, distance: 280.8
click at [1170, 411] on div at bounding box center [1045, 391] width 1046 height 782
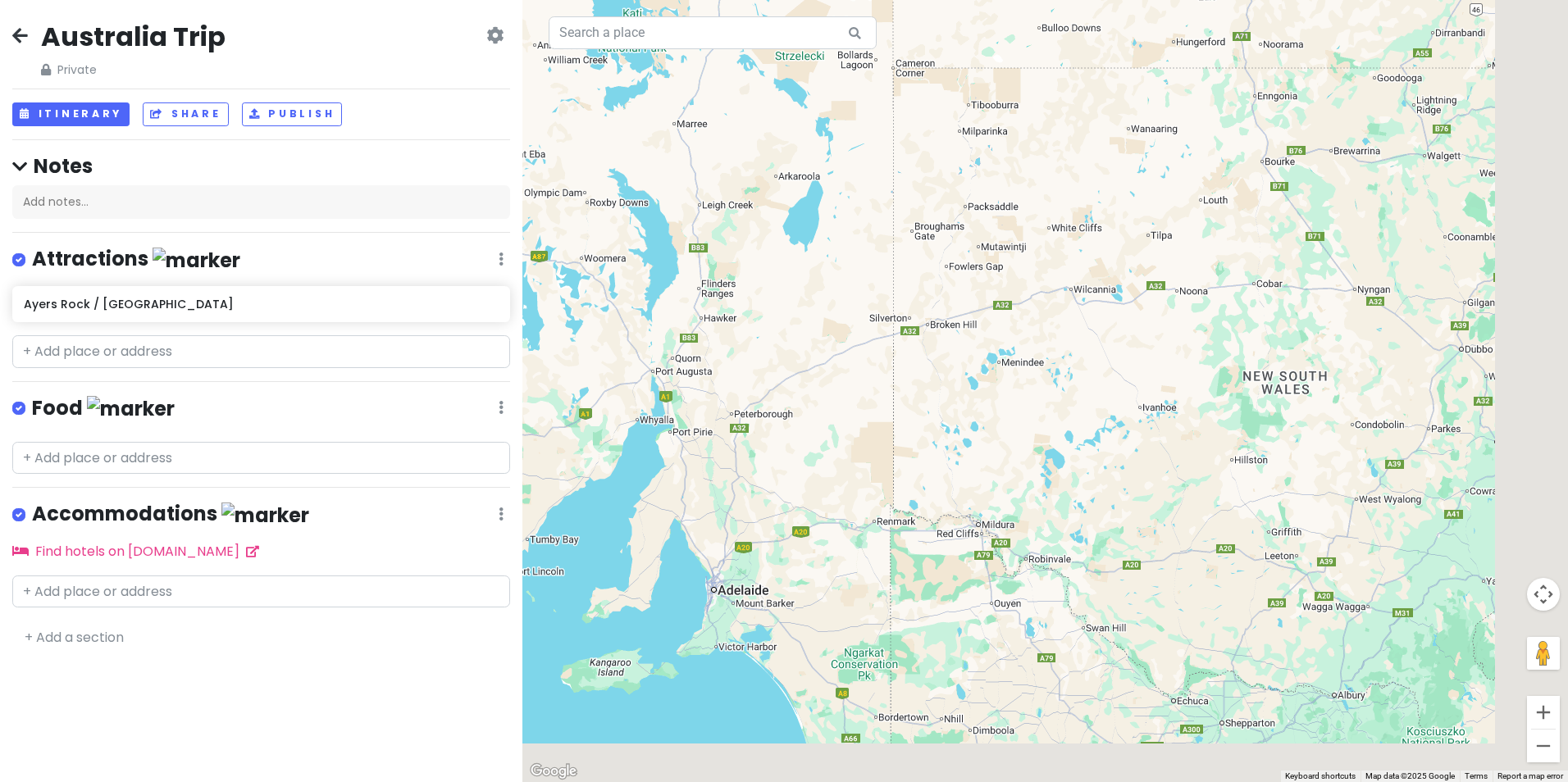
drag, startPoint x: 1084, startPoint y: 579, endPoint x: 942, endPoint y: 468, distance: 180.2
click at [942, 468] on div at bounding box center [1045, 391] width 1046 height 782
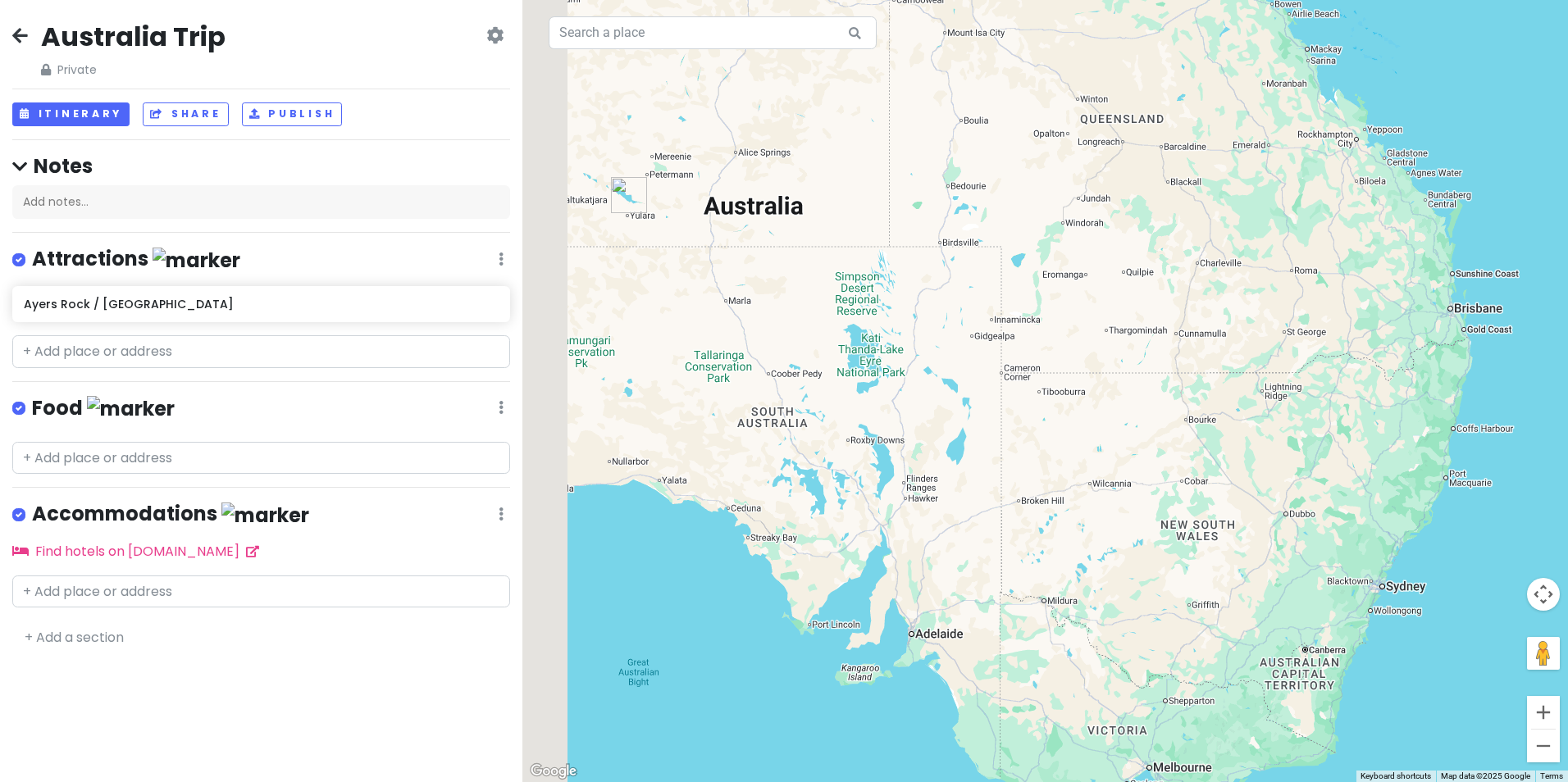
drag, startPoint x: 763, startPoint y: 412, endPoint x: 1037, endPoint y: 570, distance: 316.3
click at [1037, 570] on div at bounding box center [1045, 391] width 1046 height 782
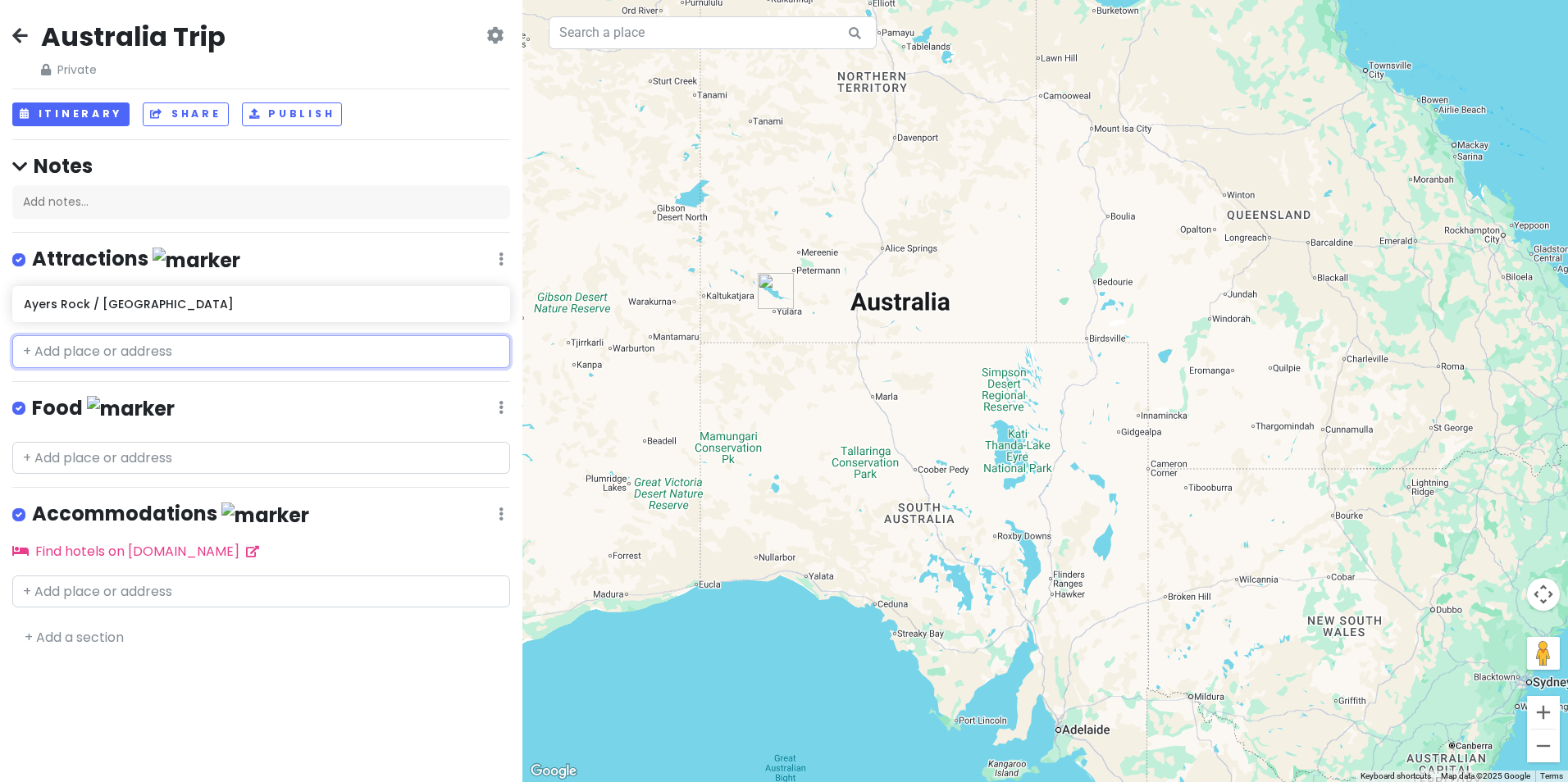
click at [183, 356] on input "text" at bounding box center [261, 351] width 498 height 32
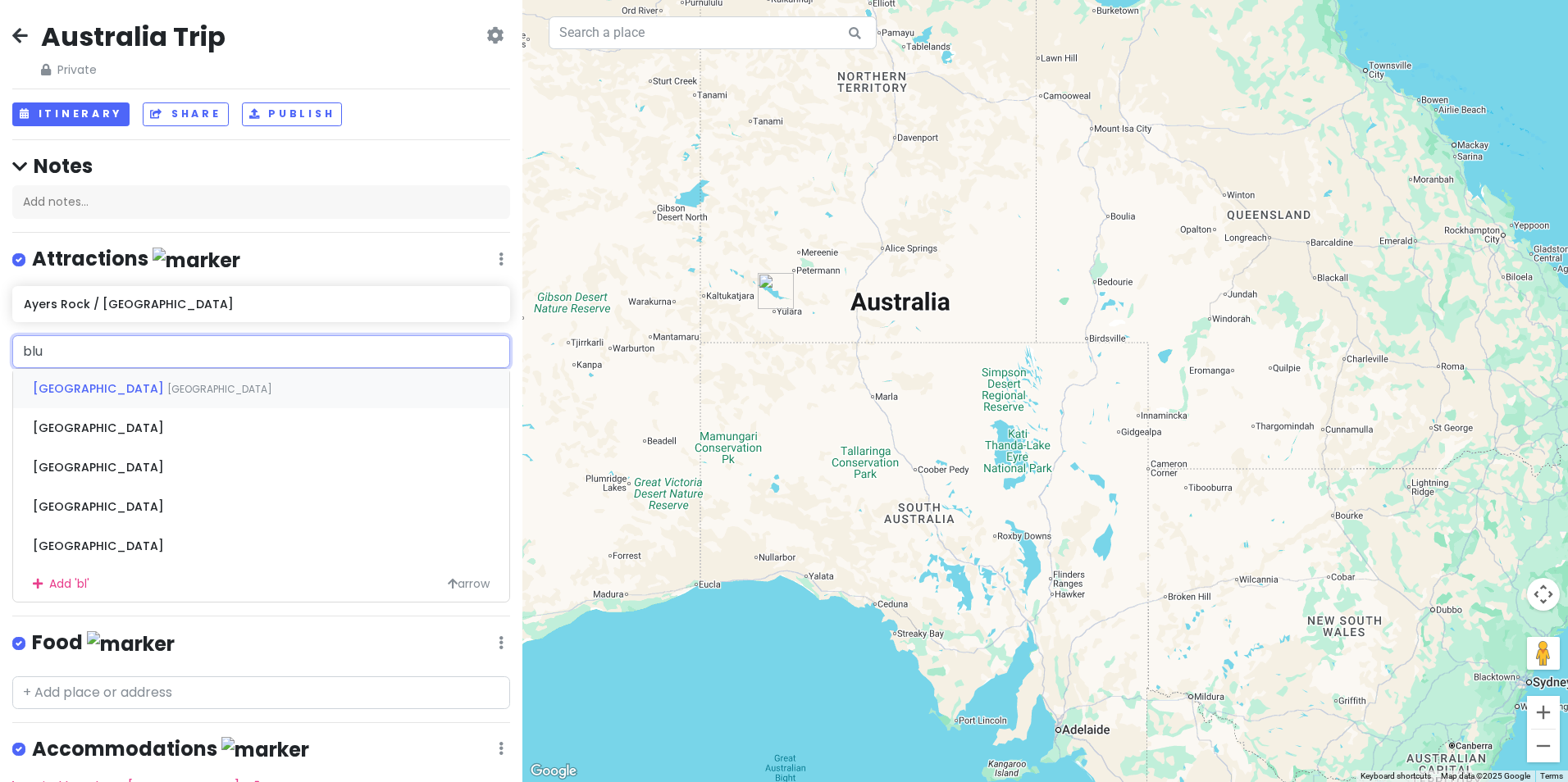
type input "blue"
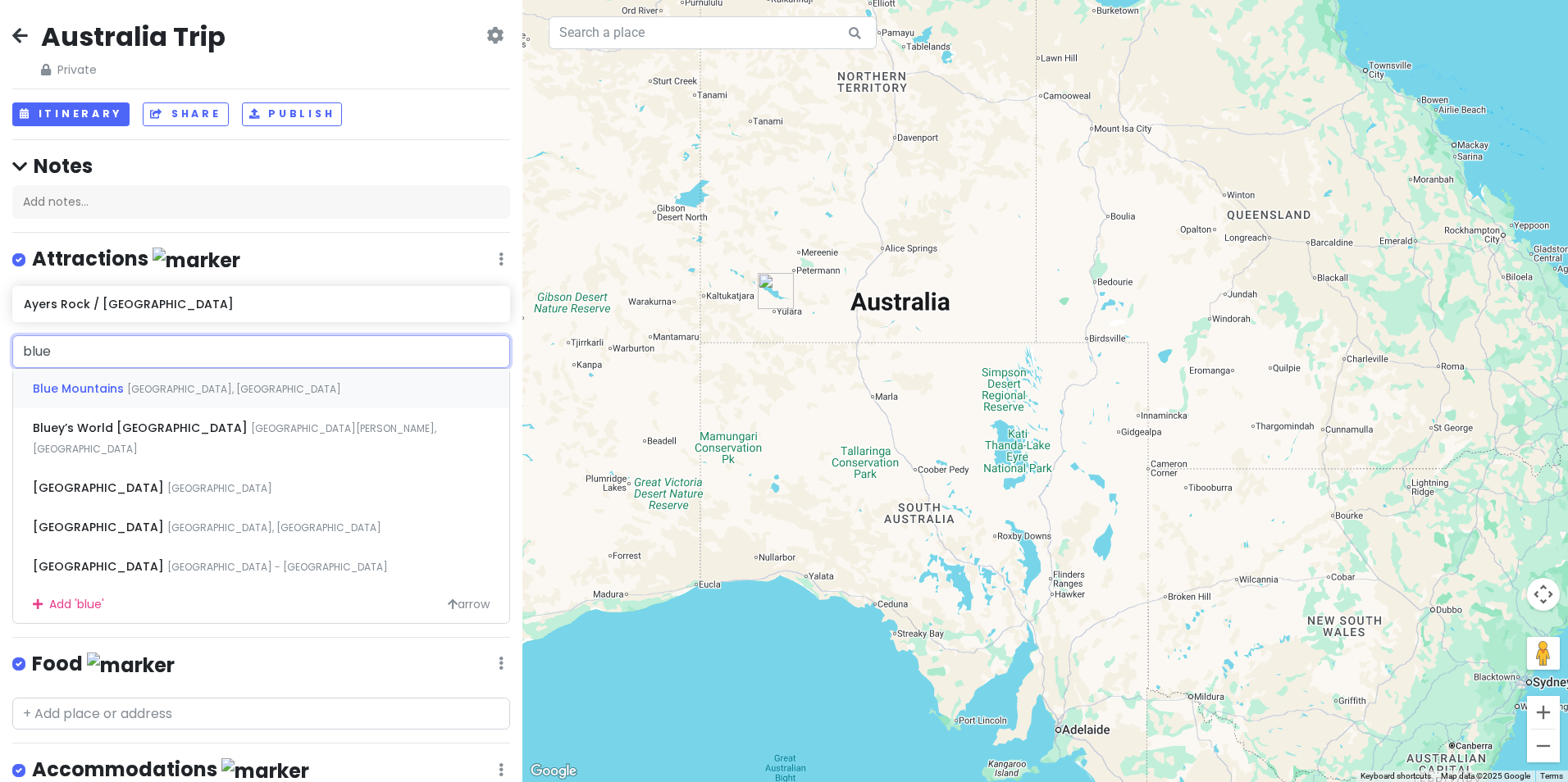
click at [194, 399] on div "[GEOGRAPHIC_DATA] [GEOGRAPHIC_DATA], [GEOGRAPHIC_DATA]" at bounding box center [261, 389] width 497 height 39
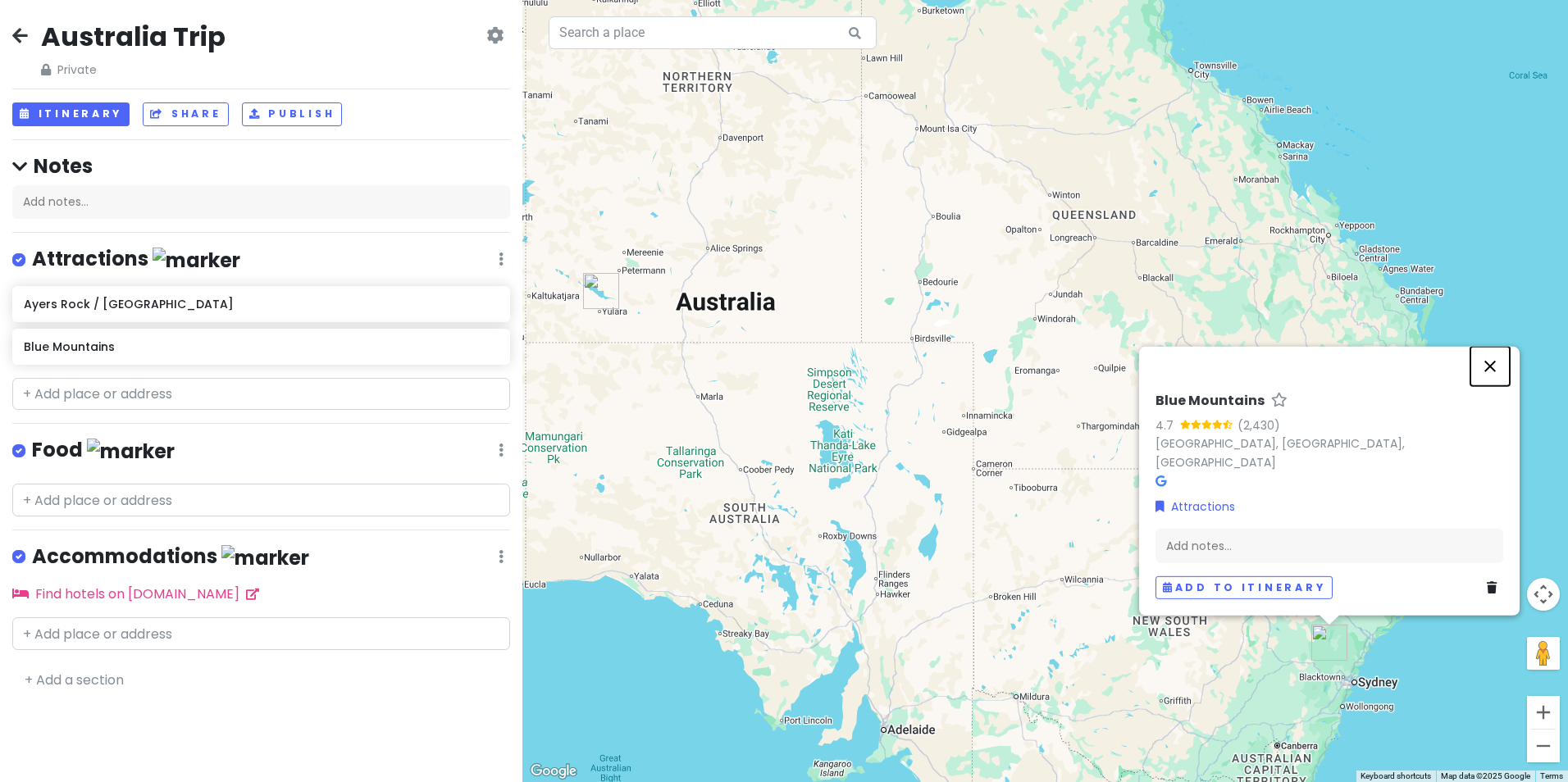
click at [1496, 384] on button "Close" at bounding box center [1490, 367] width 39 height 39
